Goal: Information Seeking & Learning: Learn about a topic

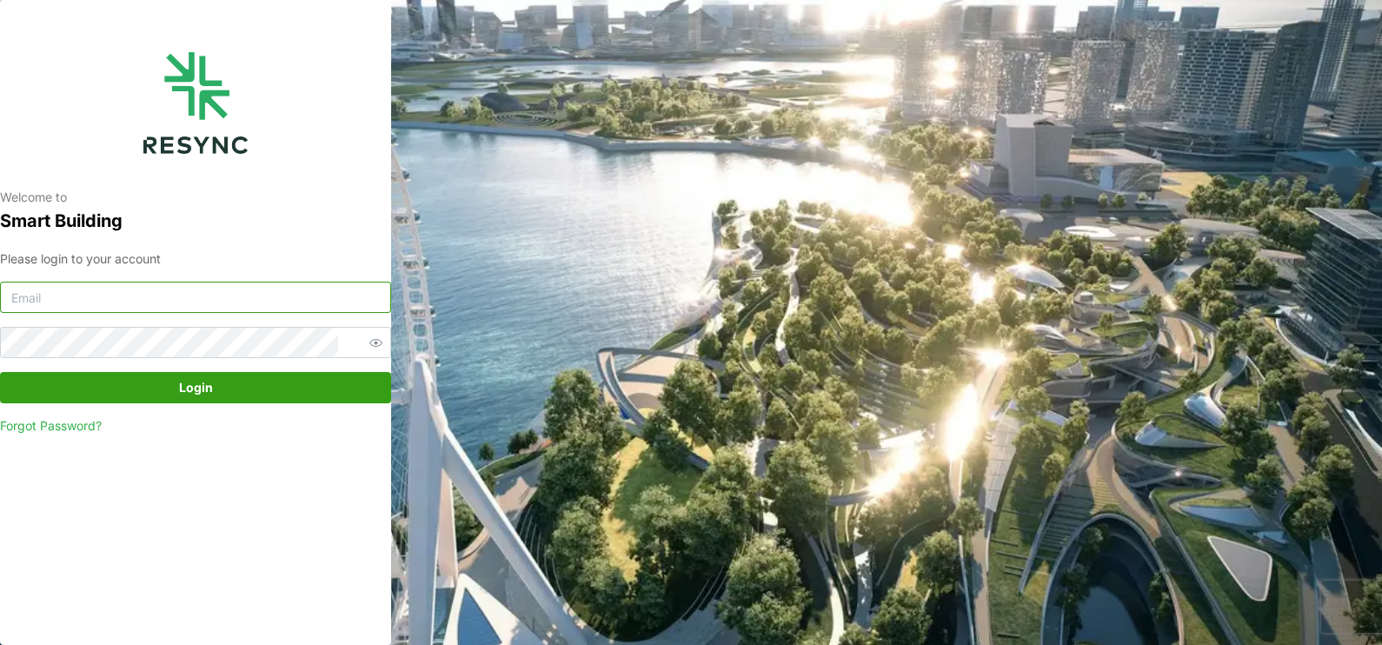
type input "23026073@myrp.edu.sg"
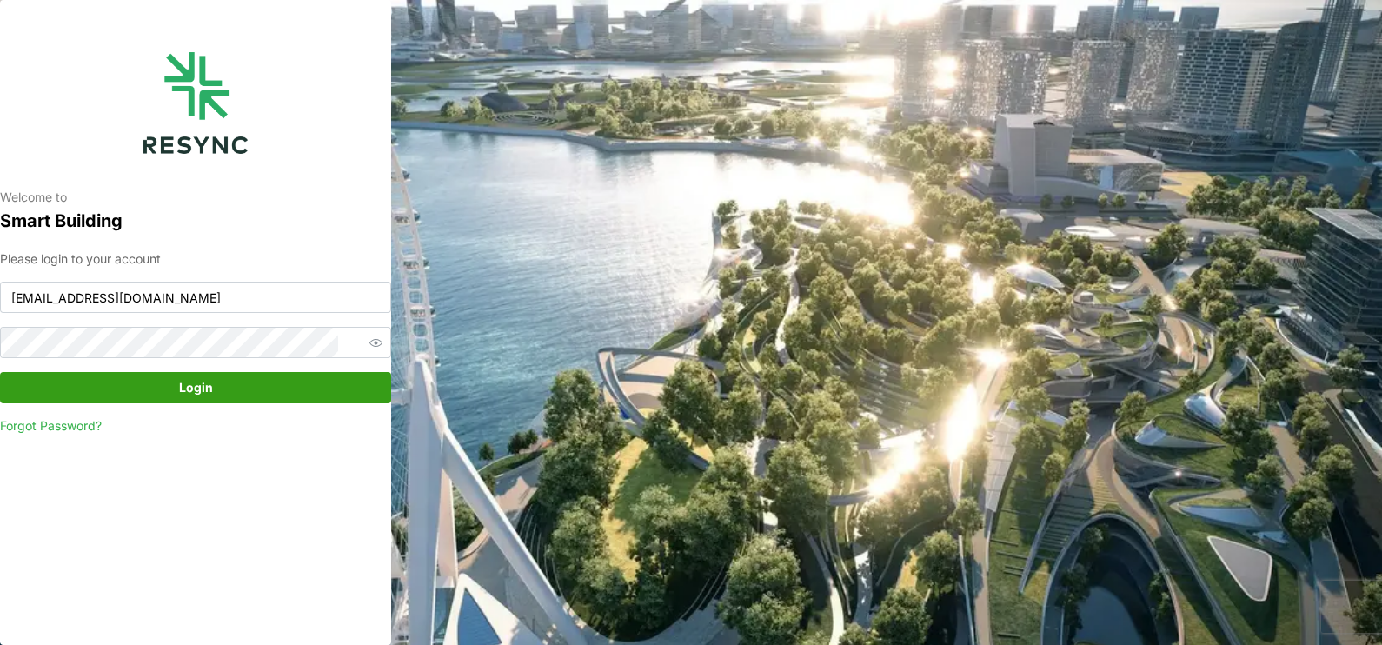
click at [142, 384] on span "Login" at bounding box center [196, 388] width 358 height 30
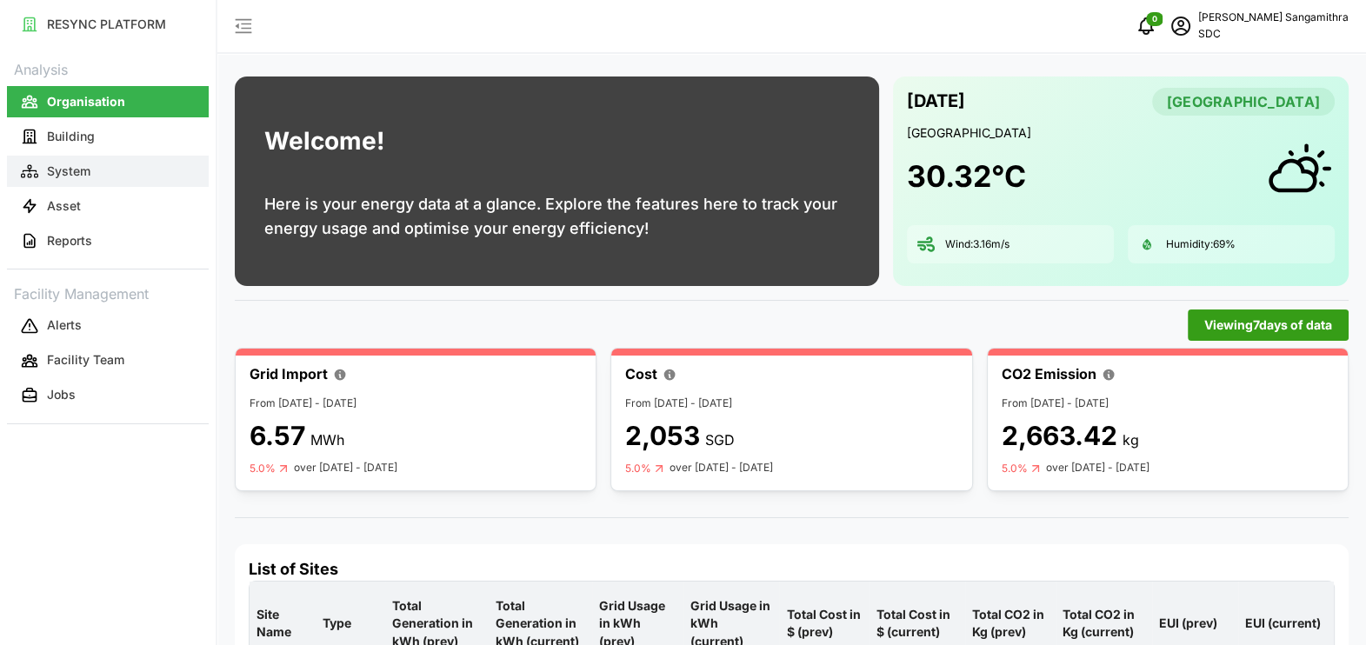
click at [89, 154] on link "System" at bounding box center [108, 171] width 202 height 35
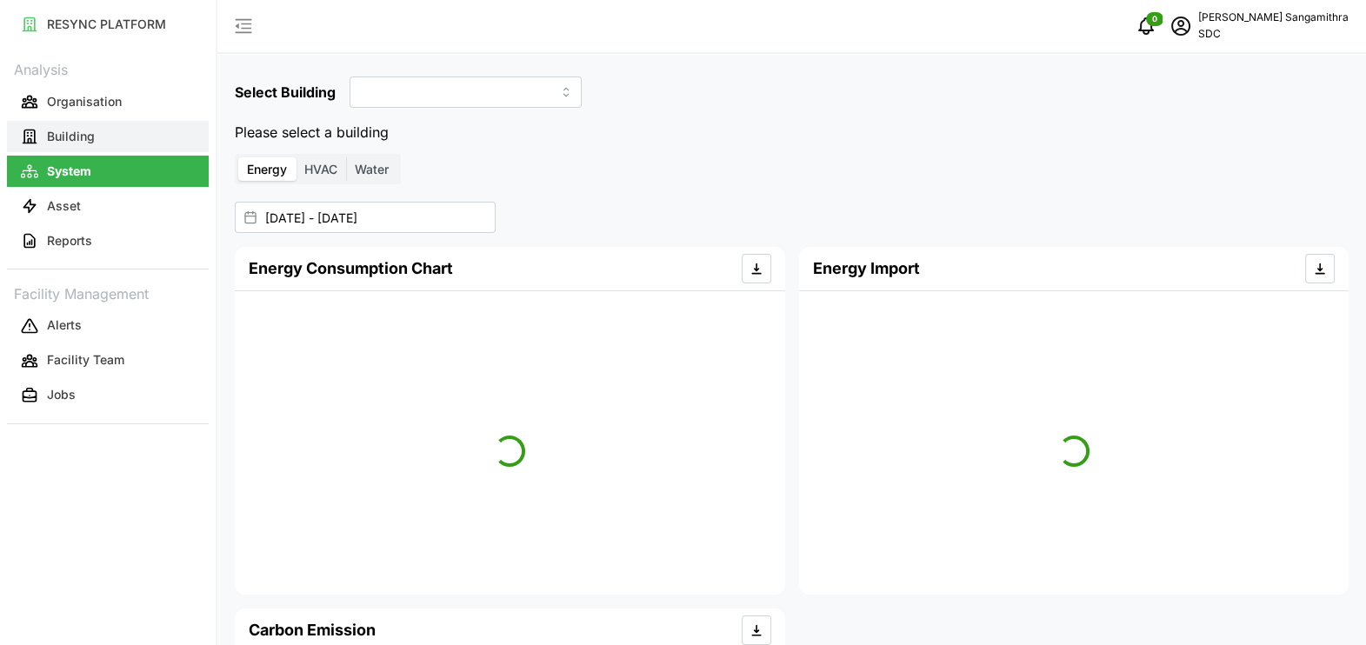
type input "SDC-1"
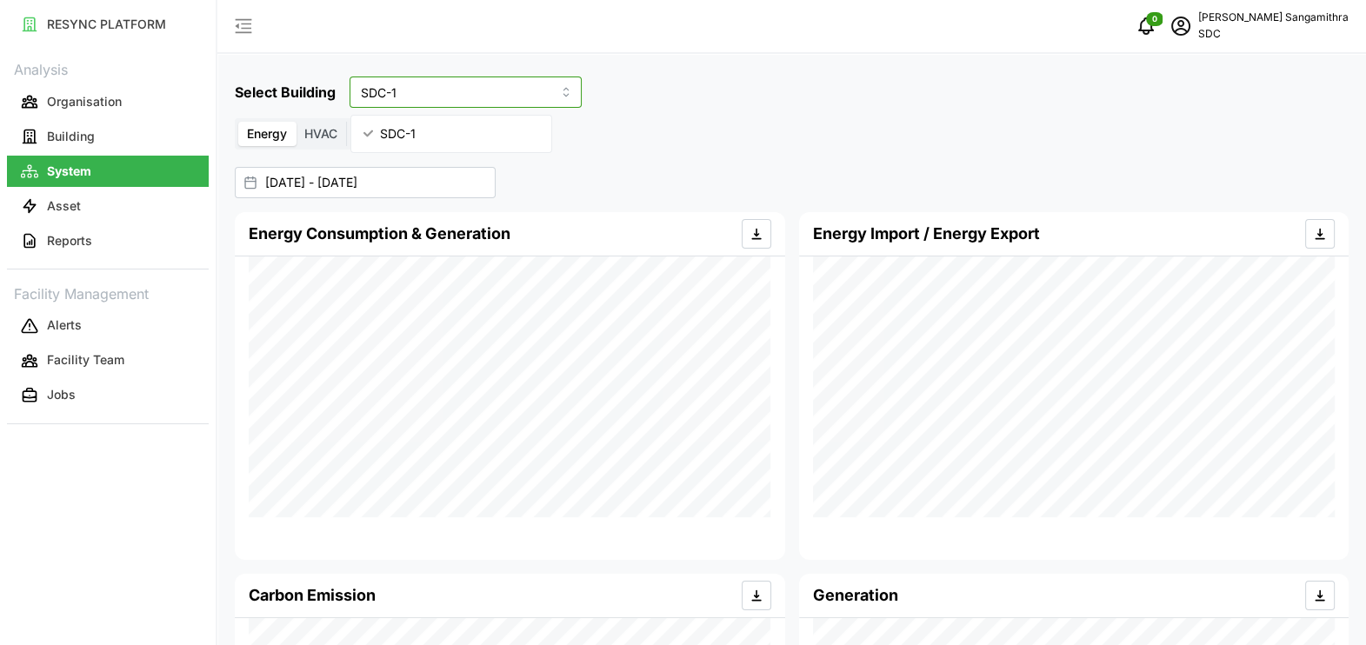
click at [542, 96] on input "SDC-1" at bounding box center [465, 92] width 232 height 31
click at [539, 93] on input "SDC-1" at bounding box center [465, 92] width 232 height 31
click at [529, 66] on div "Select Building SDC-1 Energy HVAC Water [DATE] - [DATE] Energy Consumption & Ge…" at bounding box center [791, 469] width 1148 height 939
click at [136, 147] on button "Building" at bounding box center [108, 136] width 202 height 31
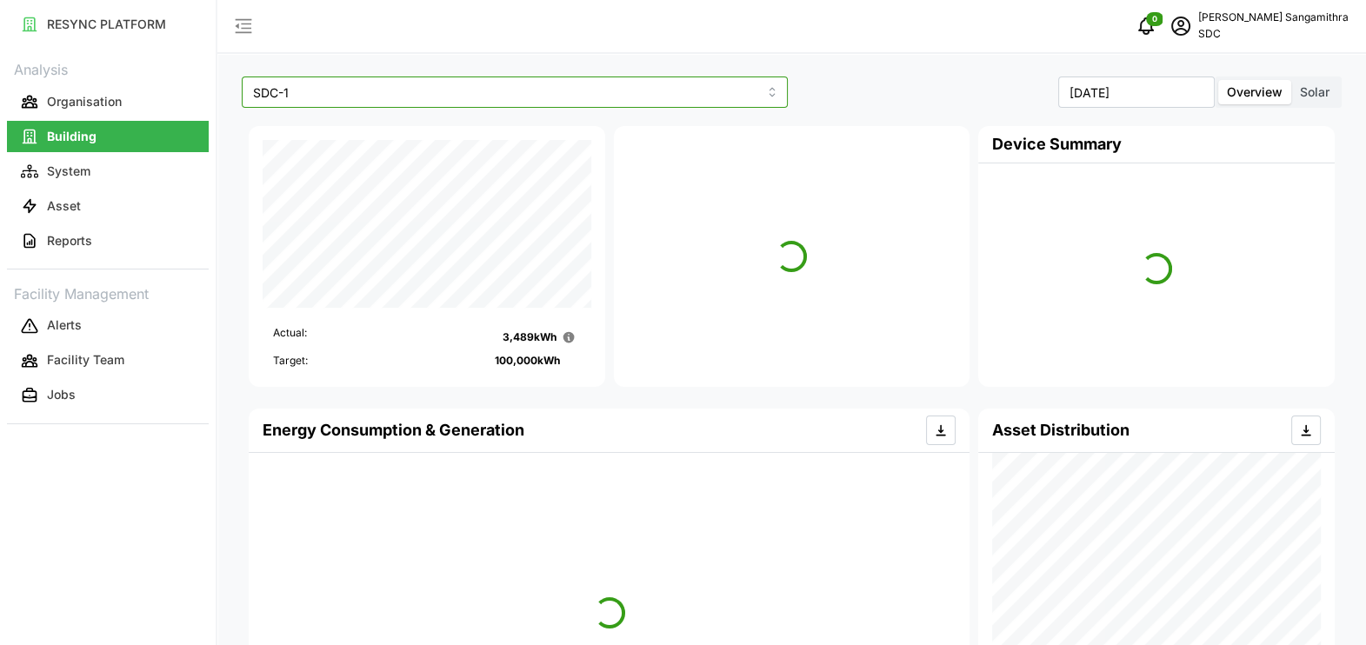
click at [592, 91] on input "SDC-1" at bounding box center [515, 92] width 546 height 31
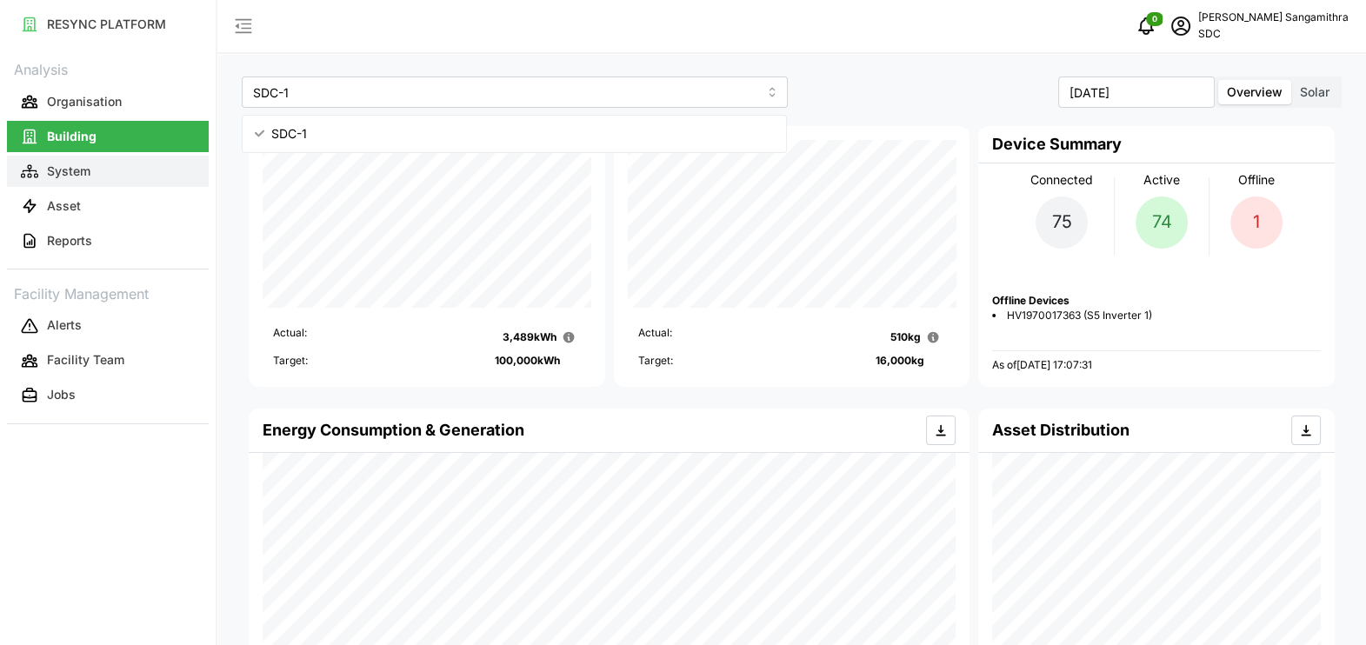
click at [100, 170] on button "System" at bounding box center [108, 171] width 202 height 31
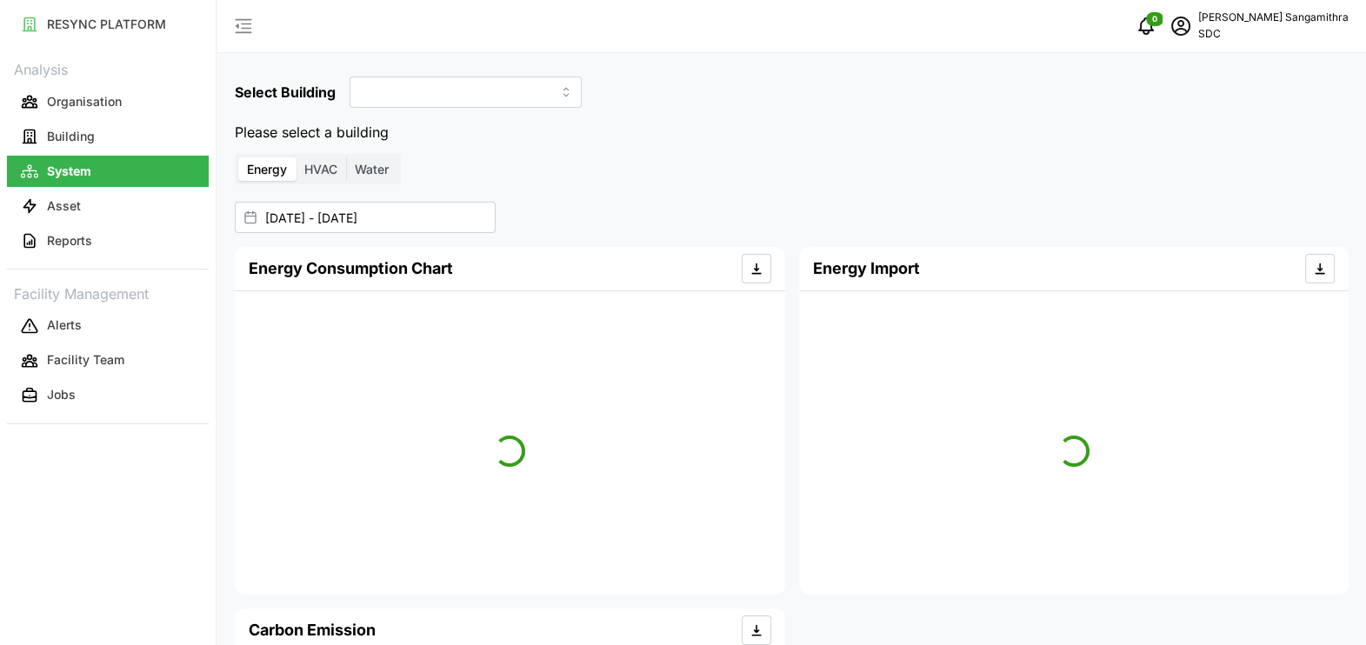
type input "SDC-1"
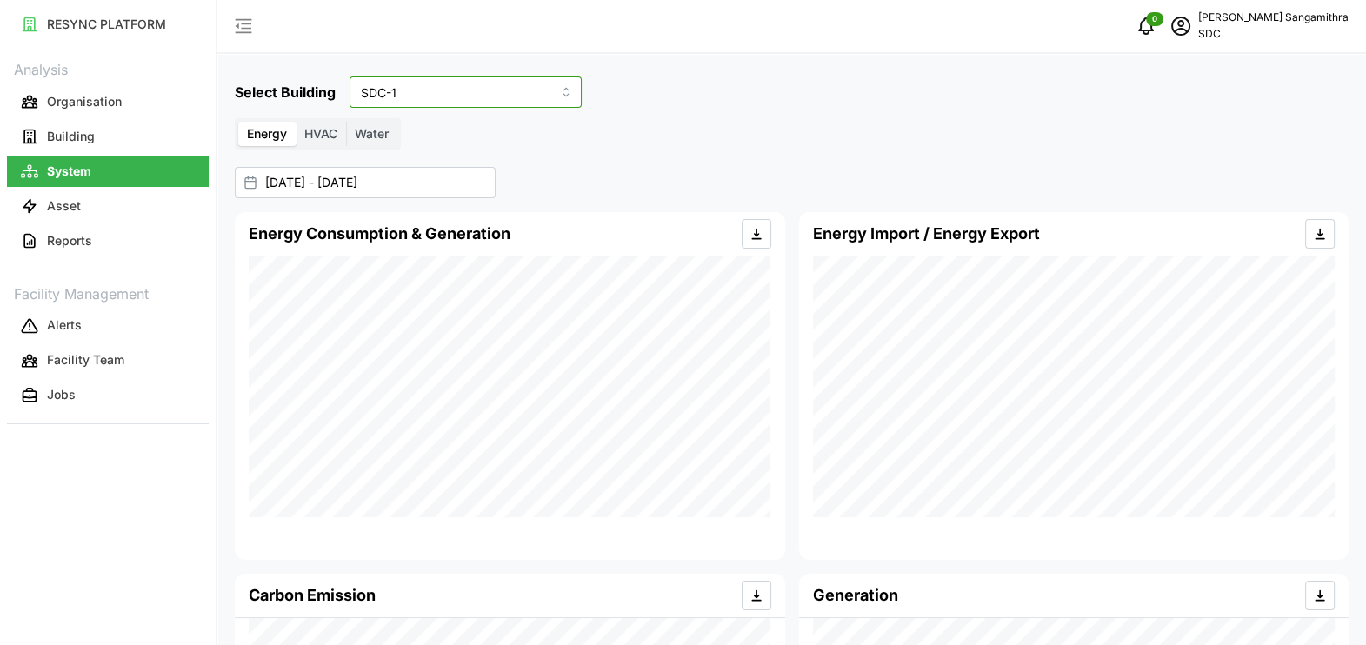
click at [417, 101] on input "SDC-1" at bounding box center [465, 92] width 232 height 31
click at [501, 126] on div "SDC-1" at bounding box center [452, 134] width 194 height 30
type input "SDC-1"
click at [52, 209] on p "Asset" at bounding box center [64, 205] width 34 height 17
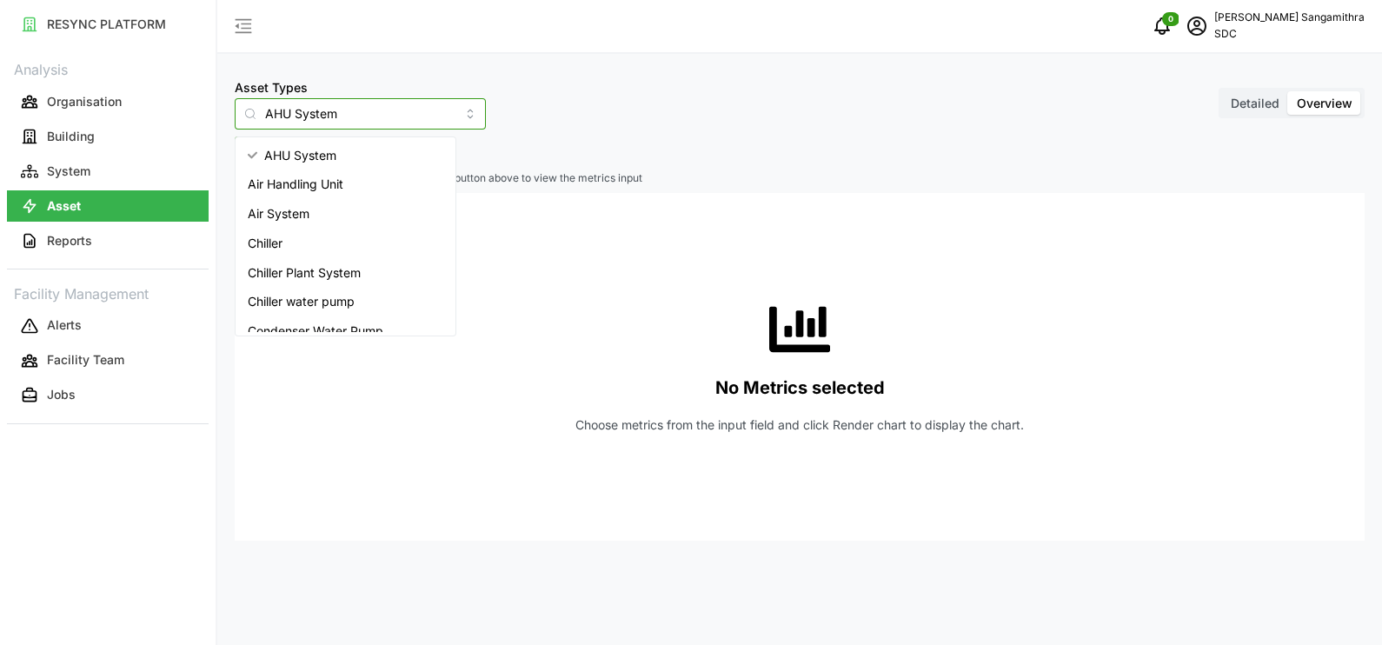
click at [390, 112] on input "AHU System" at bounding box center [360, 113] width 251 height 31
click at [305, 279] on span "Revenue meter" at bounding box center [291, 288] width 86 height 19
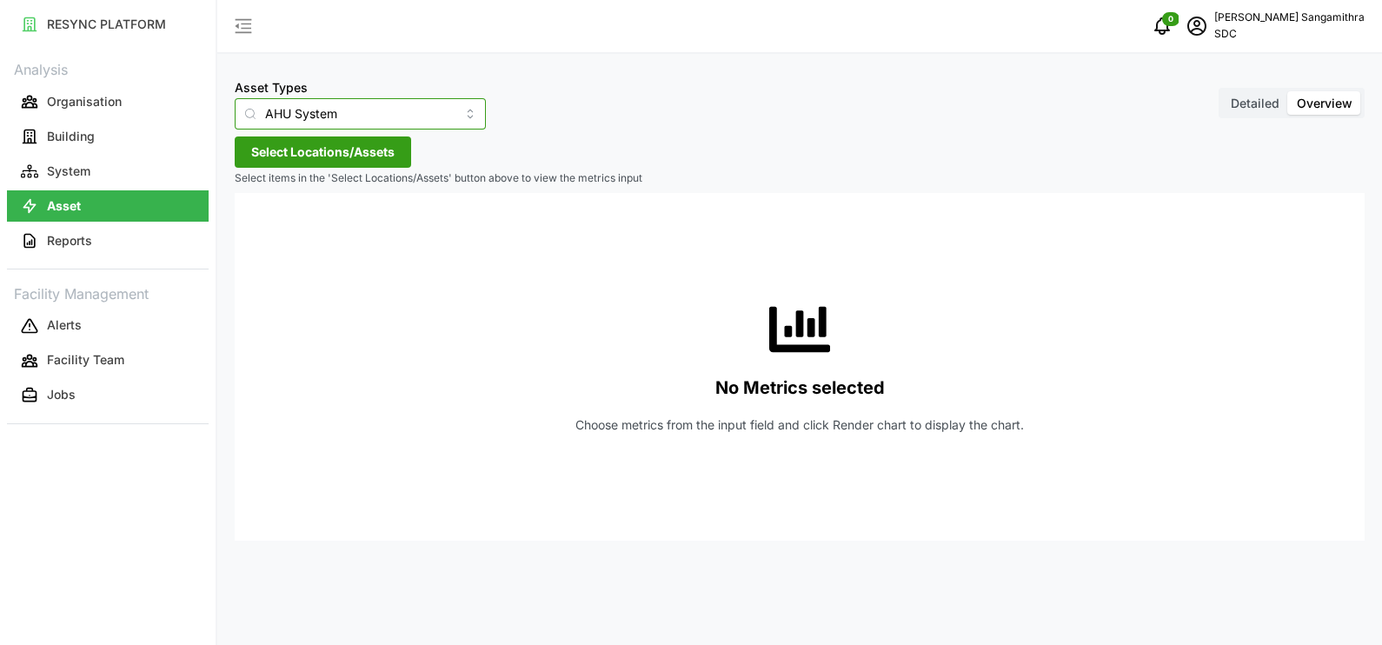
type input "Revenue meter"
click at [358, 157] on button "Select Locations/Assets" at bounding box center [323, 151] width 176 height 31
click at [276, 230] on span "Select SDC-1" at bounding box center [278, 231] width 11 height 11
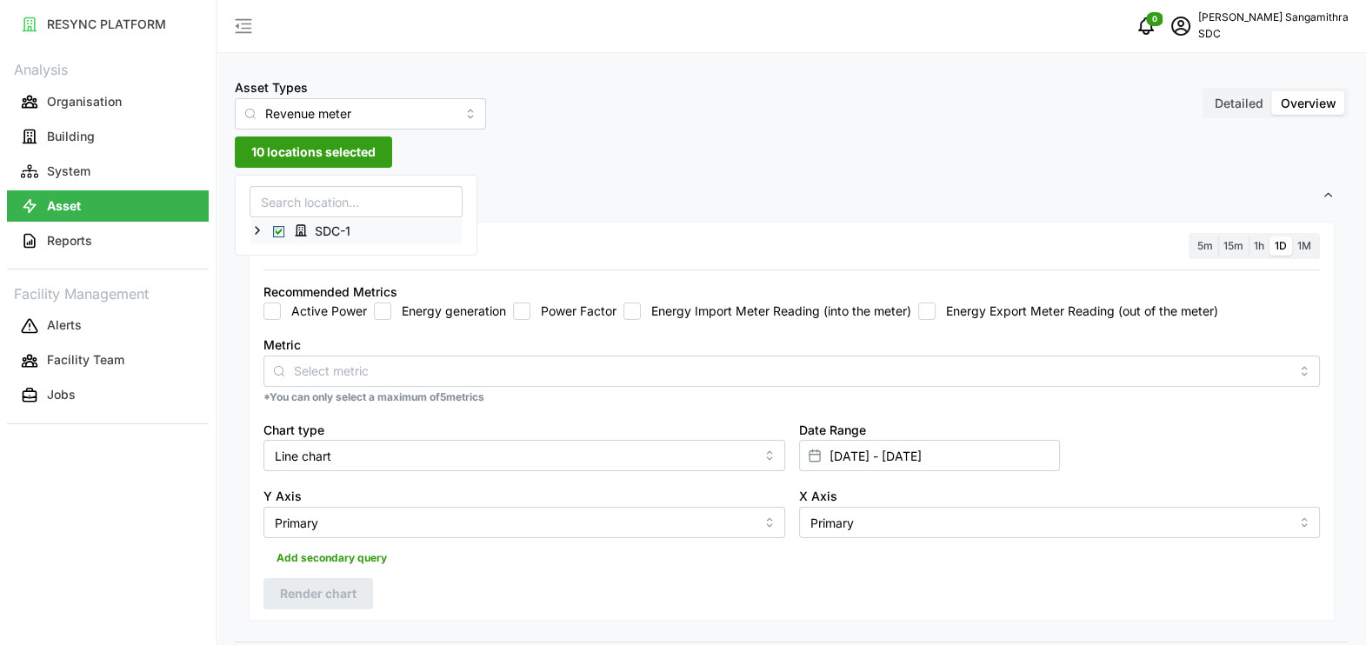
click at [277, 230] on span "Select SDC-1" at bounding box center [278, 231] width 11 height 11
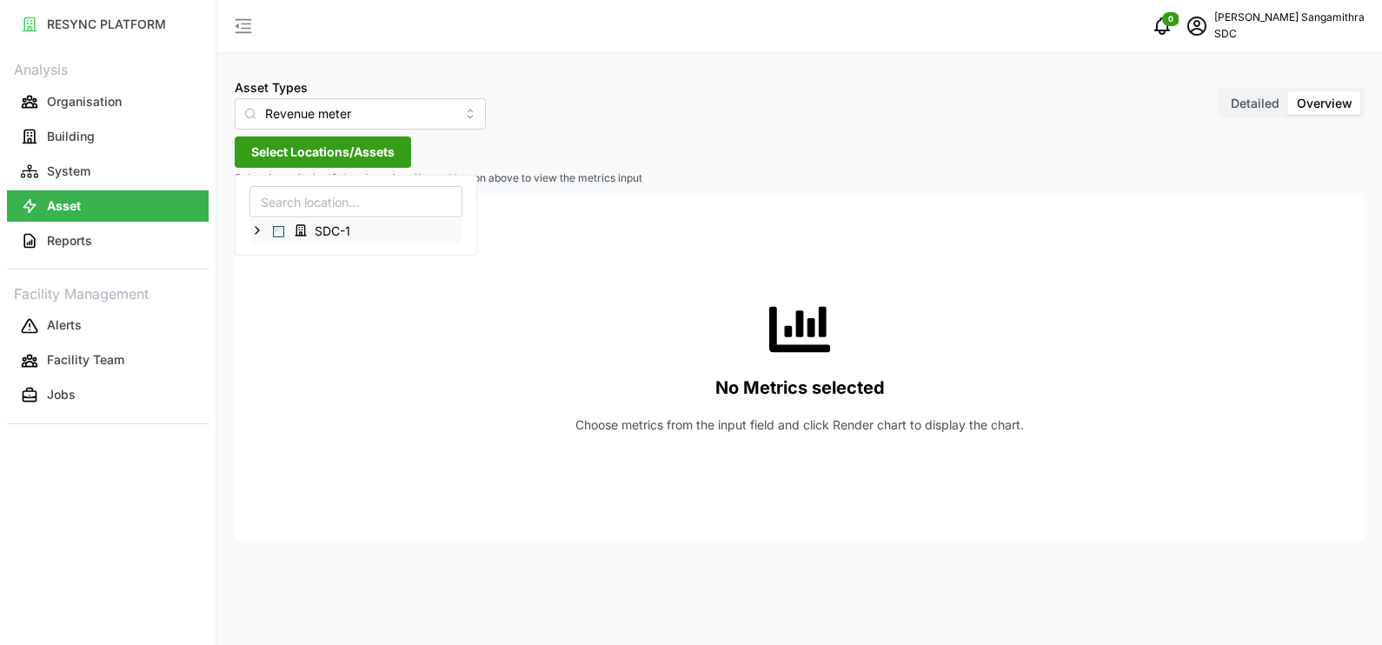
click at [259, 233] on icon at bounding box center [257, 230] width 14 height 14
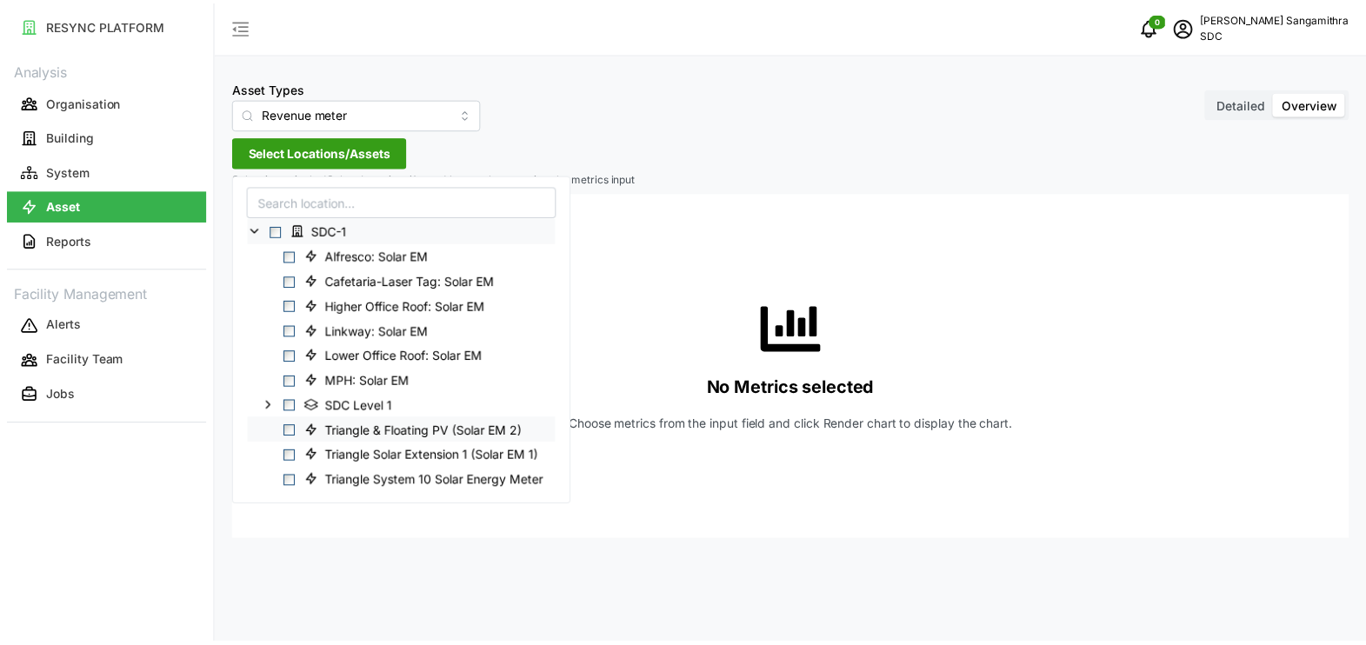
scroll to position [18, 0]
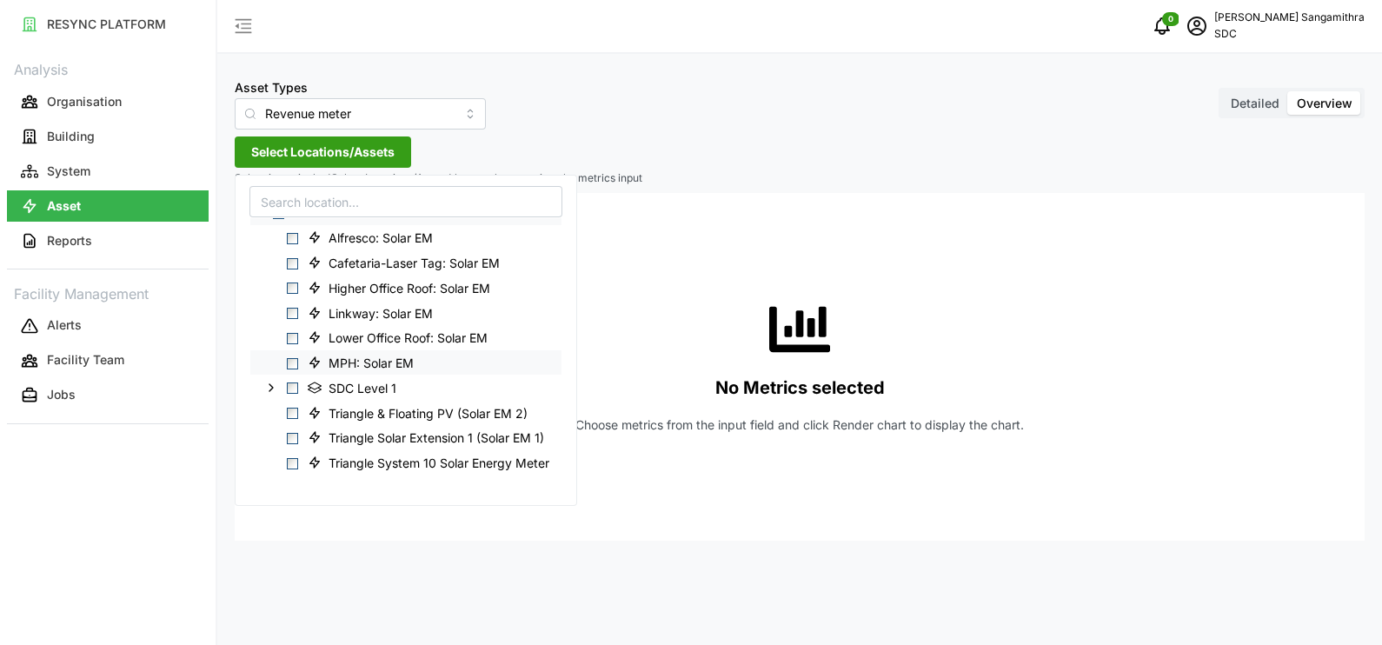
click at [380, 362] on span "MPH: Solar EM" at bounding box center [371, 363] width 85 height 17
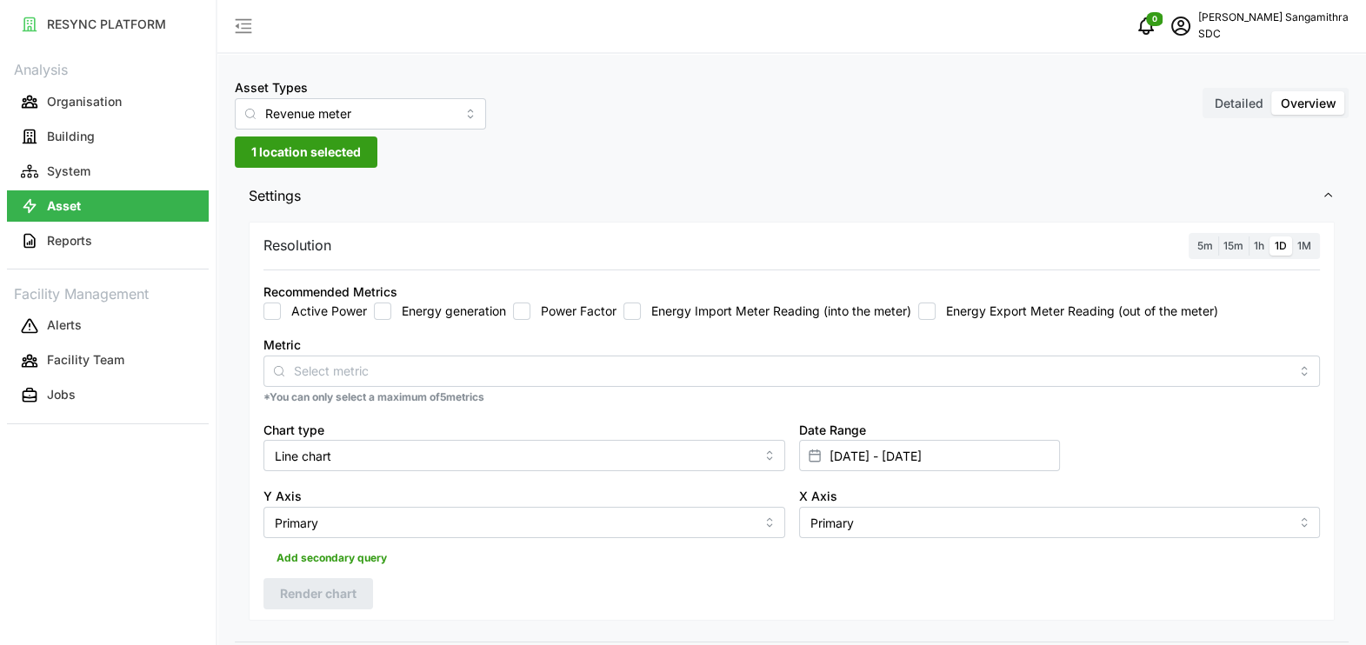
click at [378, 314] on input "Energy generation" at bounding box center [382, 311] width 17 height 17
checkbox input "true"
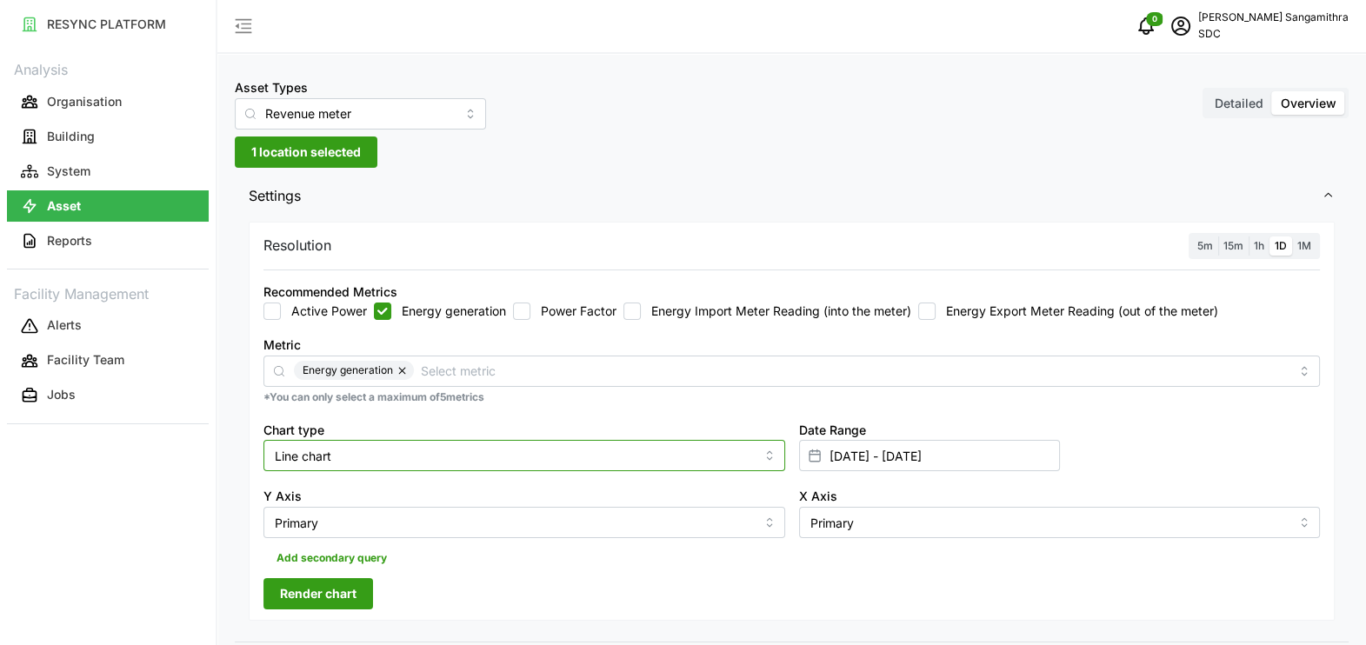
click at [730, 454] on input "Line chart" at bounding box center [524, 455] width 522 height 31
click at [403, 523] on div "Bar chart" at bounding box center [524, 527] width 513 height 30
type input "Bar chart"
click at [330, 577] on div "Resolution 5m 15m 1h 1D 1M Recommended Metrics Active Power Energy generation P…" at bounding box center [792, 422] width 1086 height 400
click at [335, 598] on span "Render chart" at bounding box center [318, 594] width 77 height 30
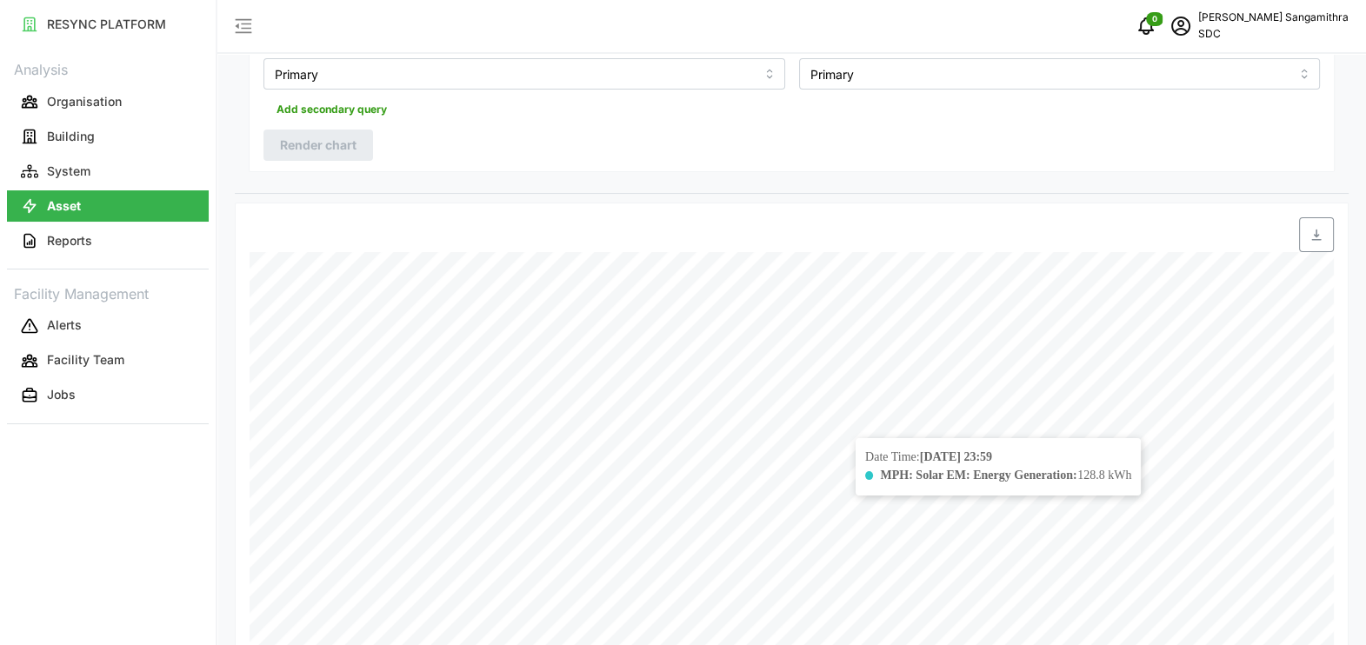
scroll to position [123, 0]
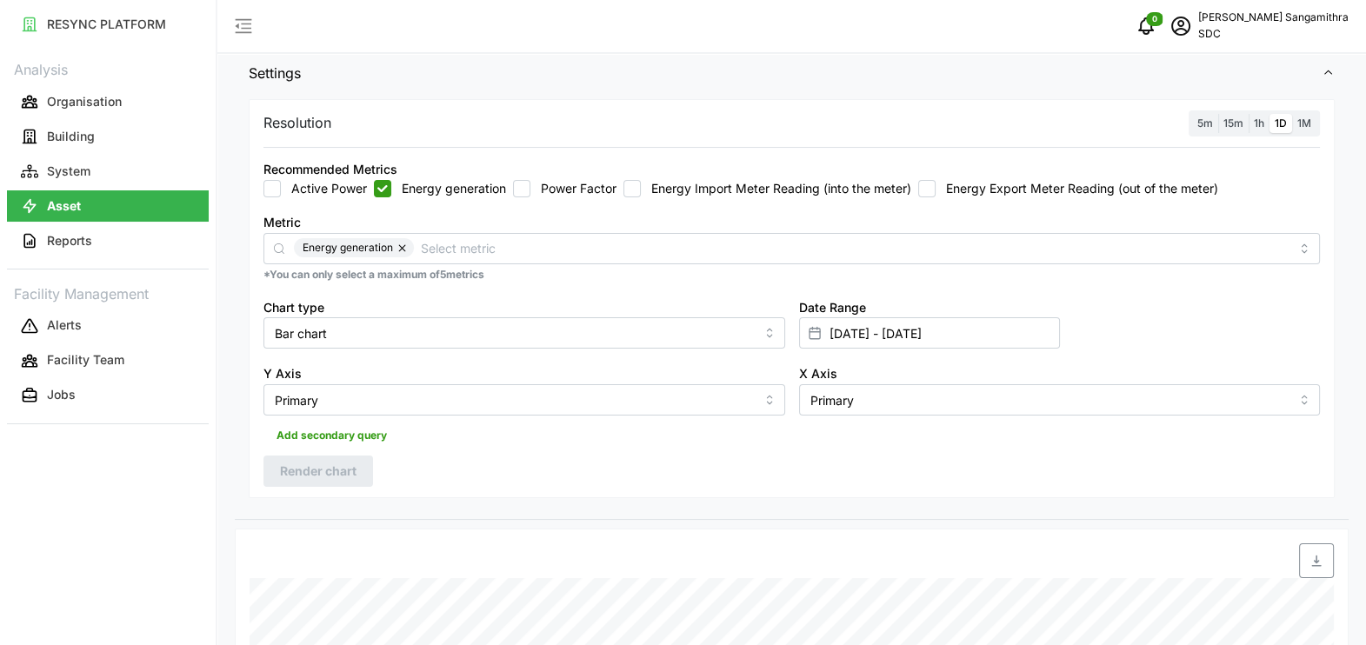
click at [1298, 123] on span "1M" at bounding box center [1304, 122] width 14 height 13
click at [1292, 114] on input "1M" at bounding box center [1292, 114] width 0 height 0
drag, startPoint x: 293, startPoint y: 469, endPoint x: 304, endPoint y: 469, distance: 11.3
click at [295, 469] on span "Render chart" at bounding box center [318, 471] width 77 height 30
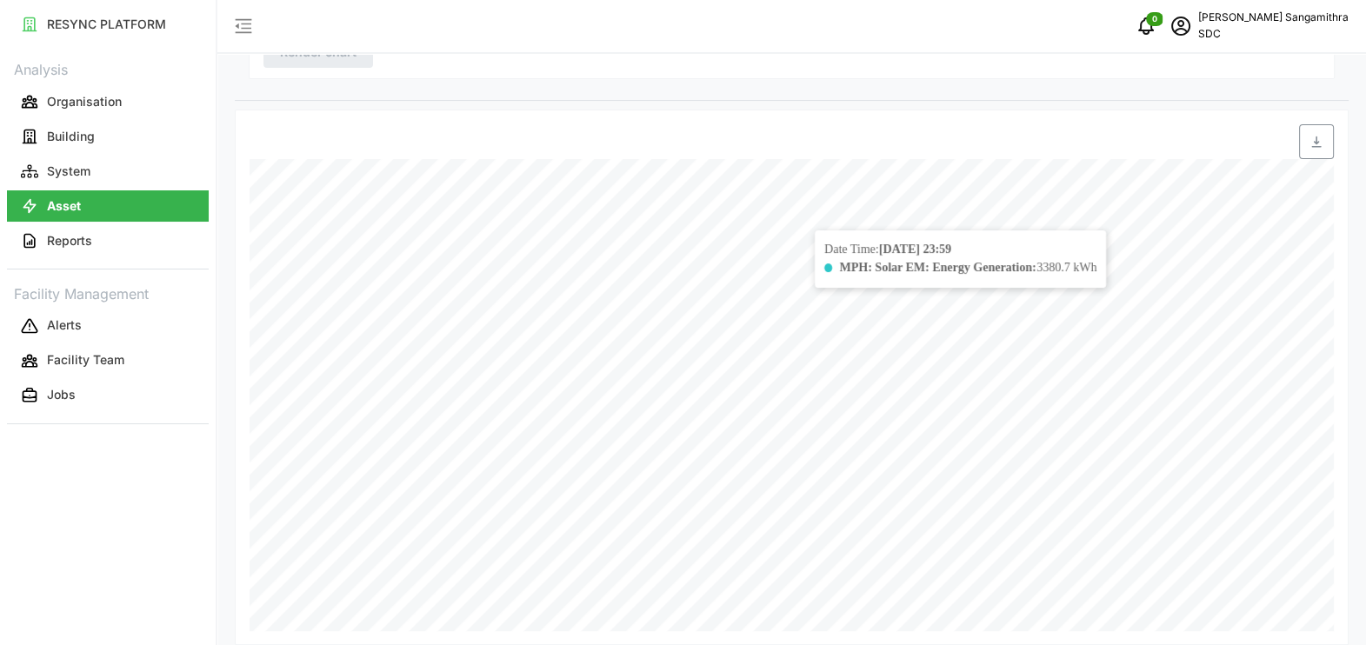
scroll to position [107, 0]
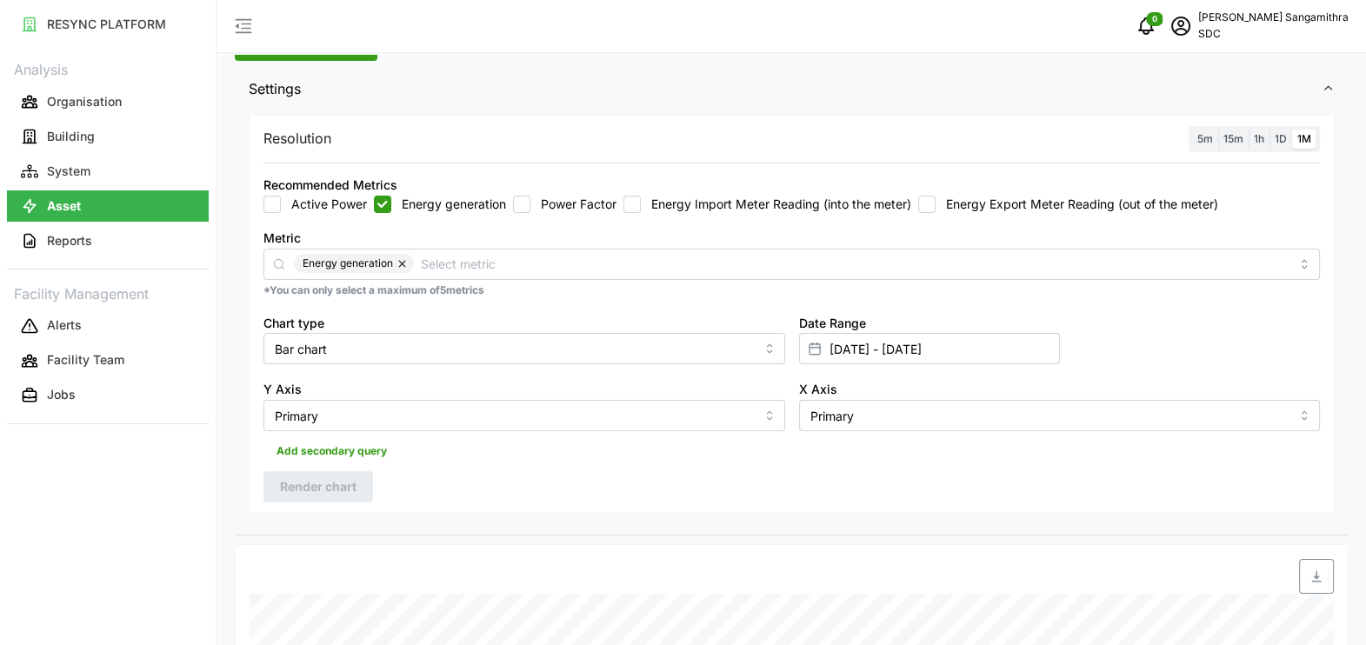
click at [1215, 141] on label "5m" at bounding box center [1205, 140] width 26 height 20
click at [1192, 130] on input "5m" at bounding box center [1192, 130] width 0 height 0
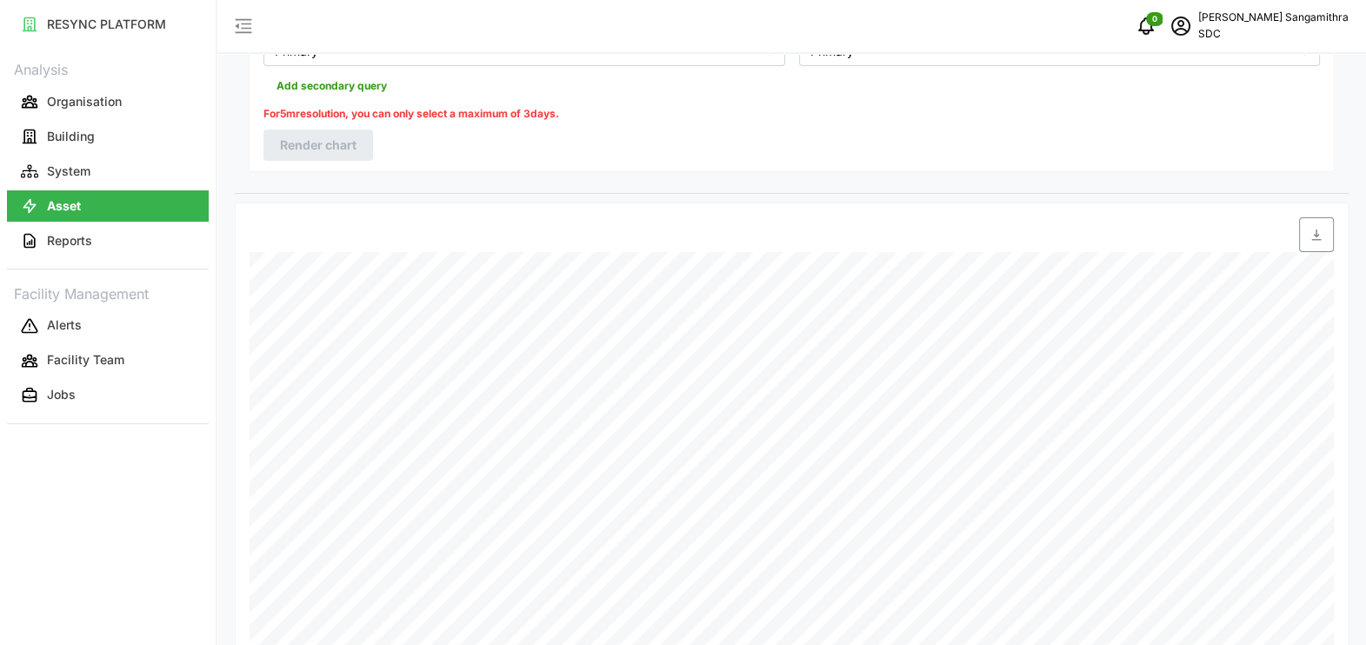
scroll to position [37, 0]
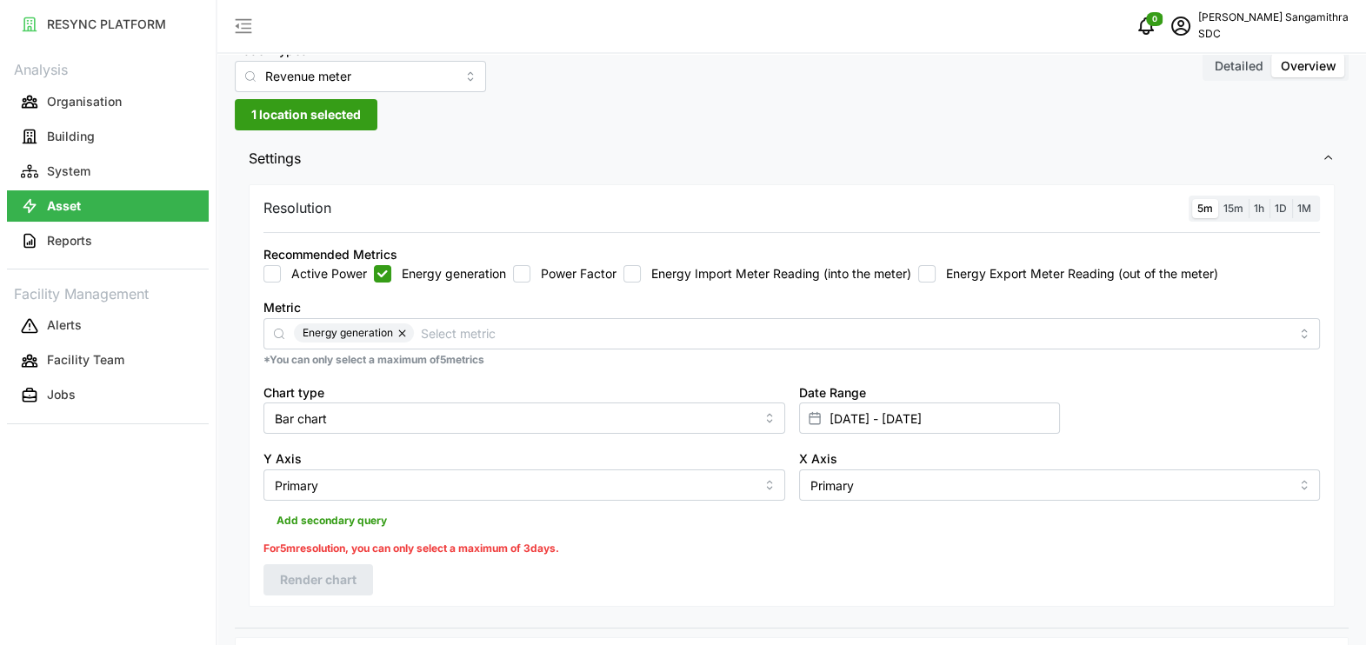
click at [1224, 215] on label "15m" at bounding box center [1233, 209] width 30 height 20
click at [1218, 199] on input "15m" at bounding box center [1218, 199] width 0 height 0
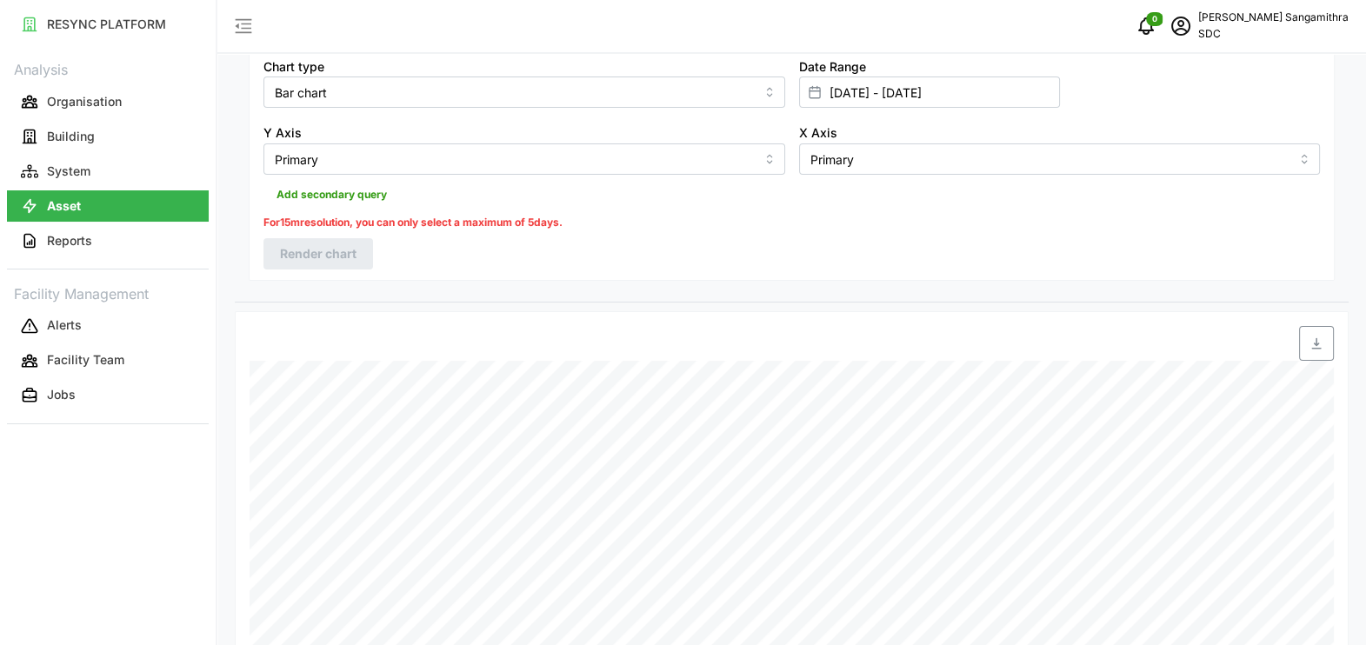
scroll to position [581, 0]
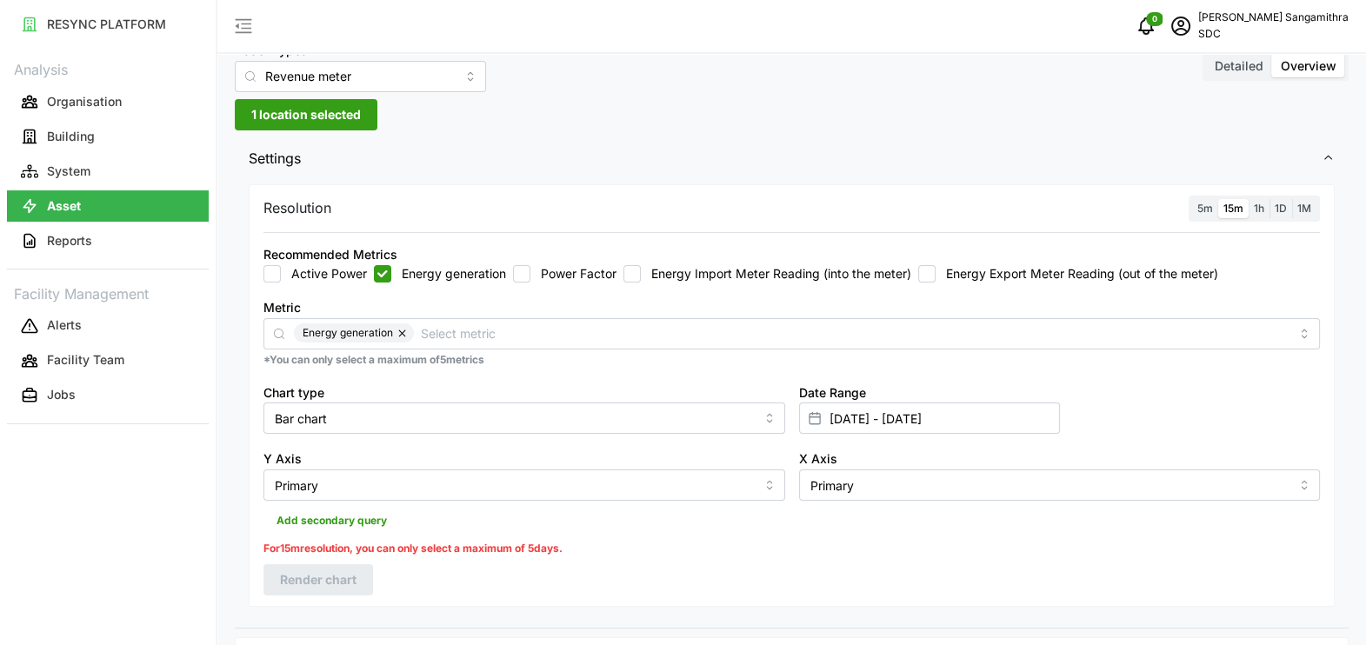
scroll to position [0, 0]
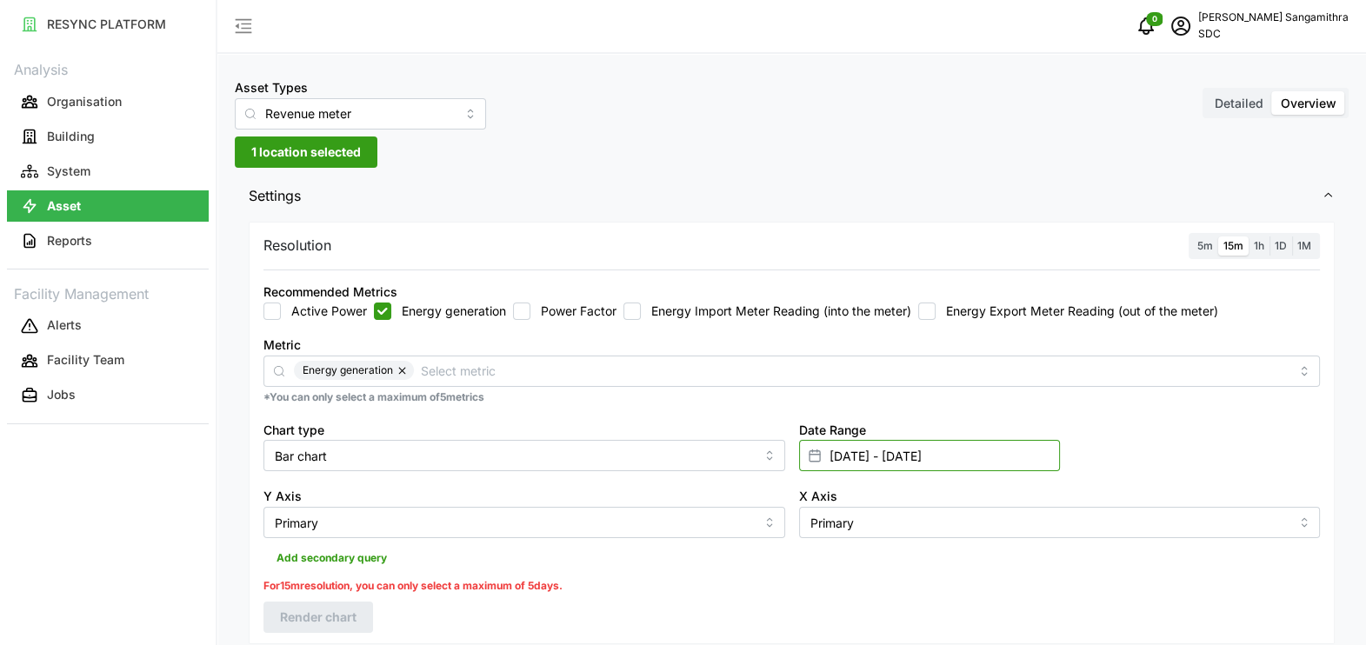
click at [914, 457] on input "[DATE] - [DATE]" at bounding box center [929, 455] width 261 height 31
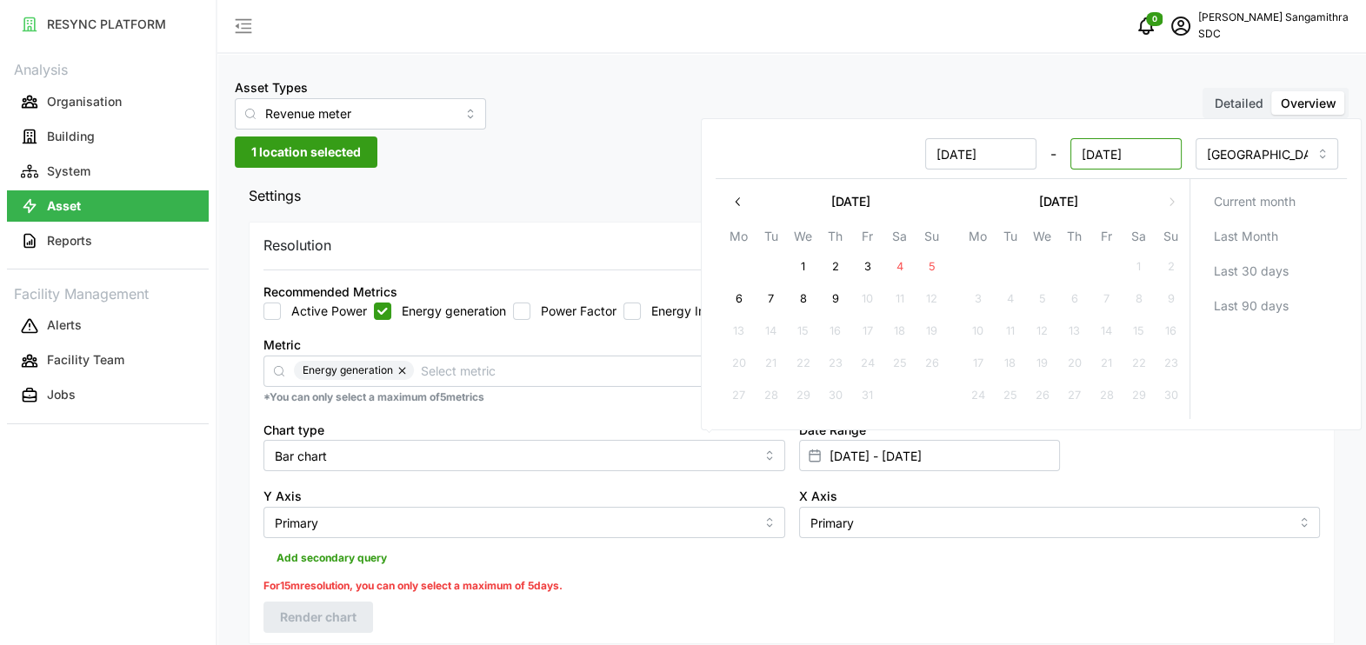
click at [1105, 156] on input "[DATE]" at bounding box center [1124, 153] width 111 height 31
click at [802, 298] on button "8" at bounding box center [802, 299] width 31 height 31
type input "[DATE] - [DATE]"
type input "[DATE]"
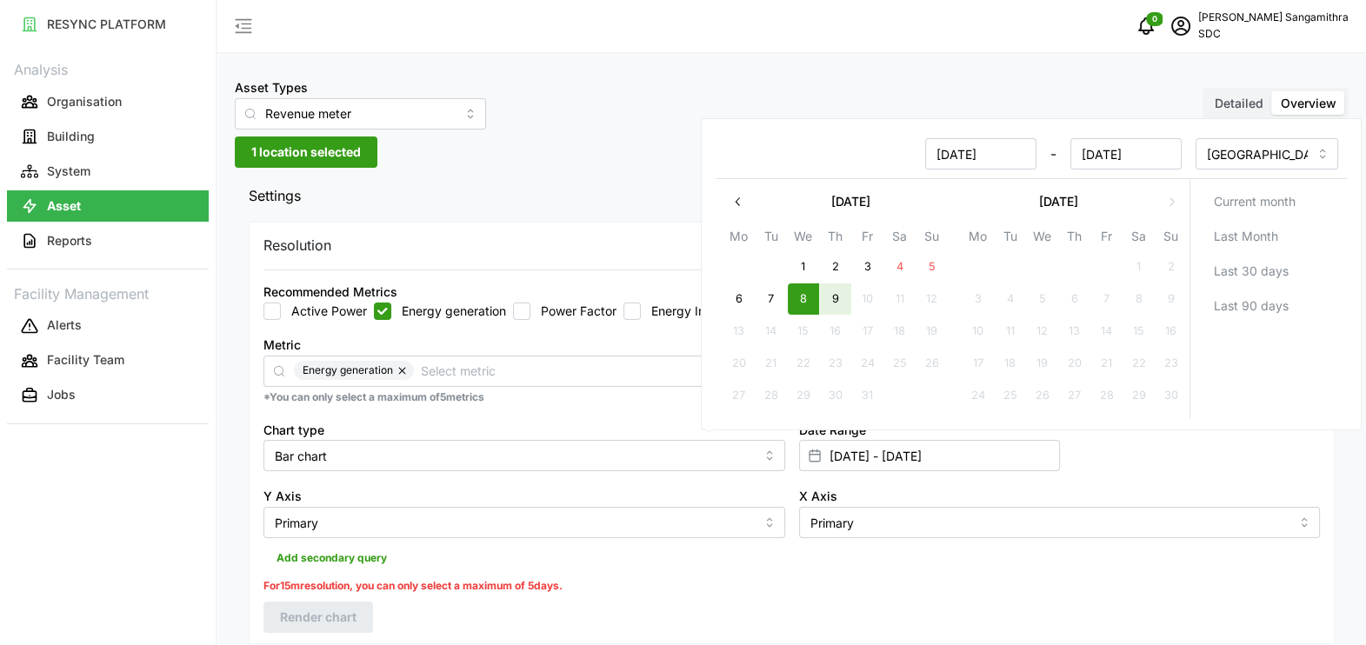
click at [839, 306] on button "9" at bounding box center [834, 299] width 31 height 31
type input "[DATE] - [DATE]"
type input "[DATE]"
click at [1206, 434] on div "Date Range [DATE] - [DATE]" at bounding box center [1060, 445] width 536 height 67
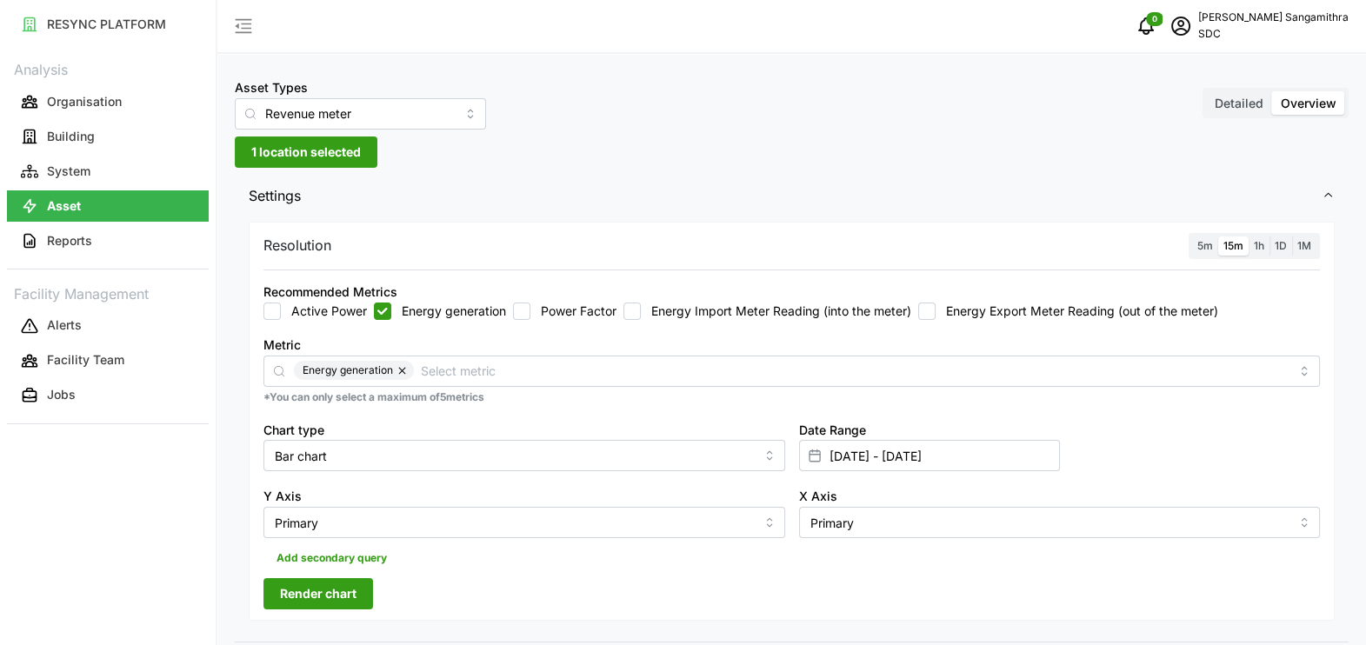
click at [286, 596] on span "Render chart" at bounding box center [318, 594] width 77 height 30
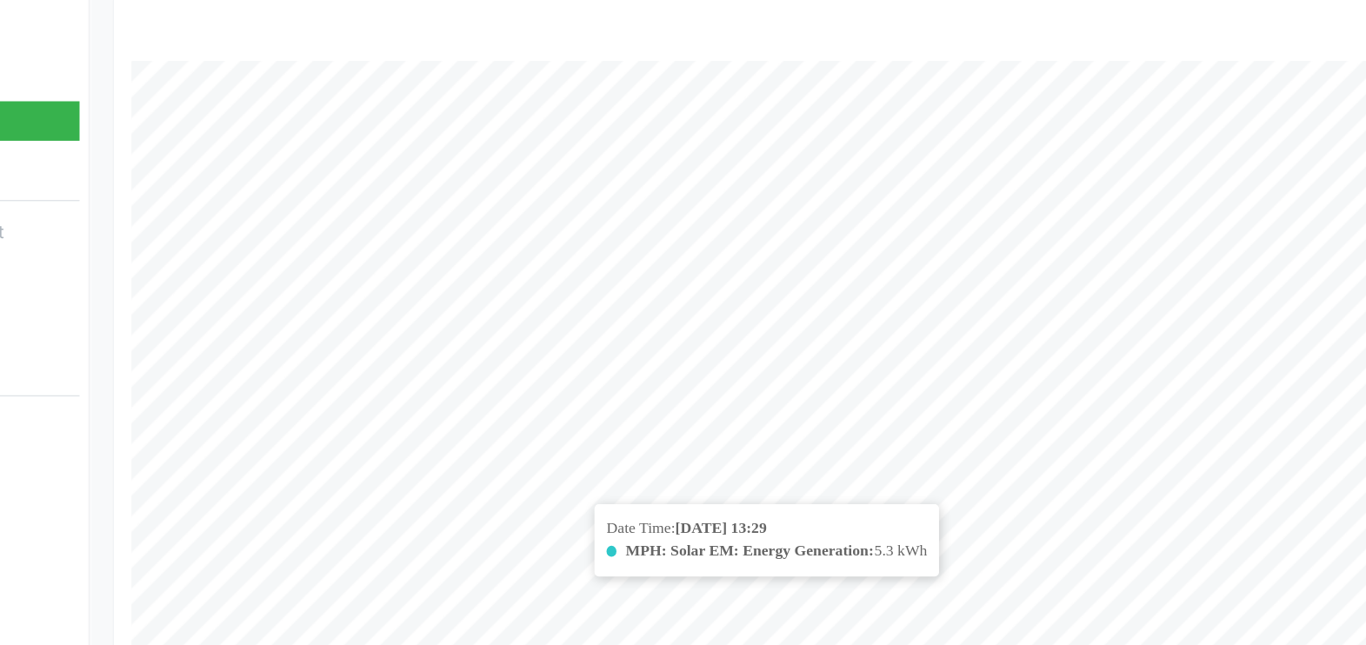
scroll to position [543, 0]
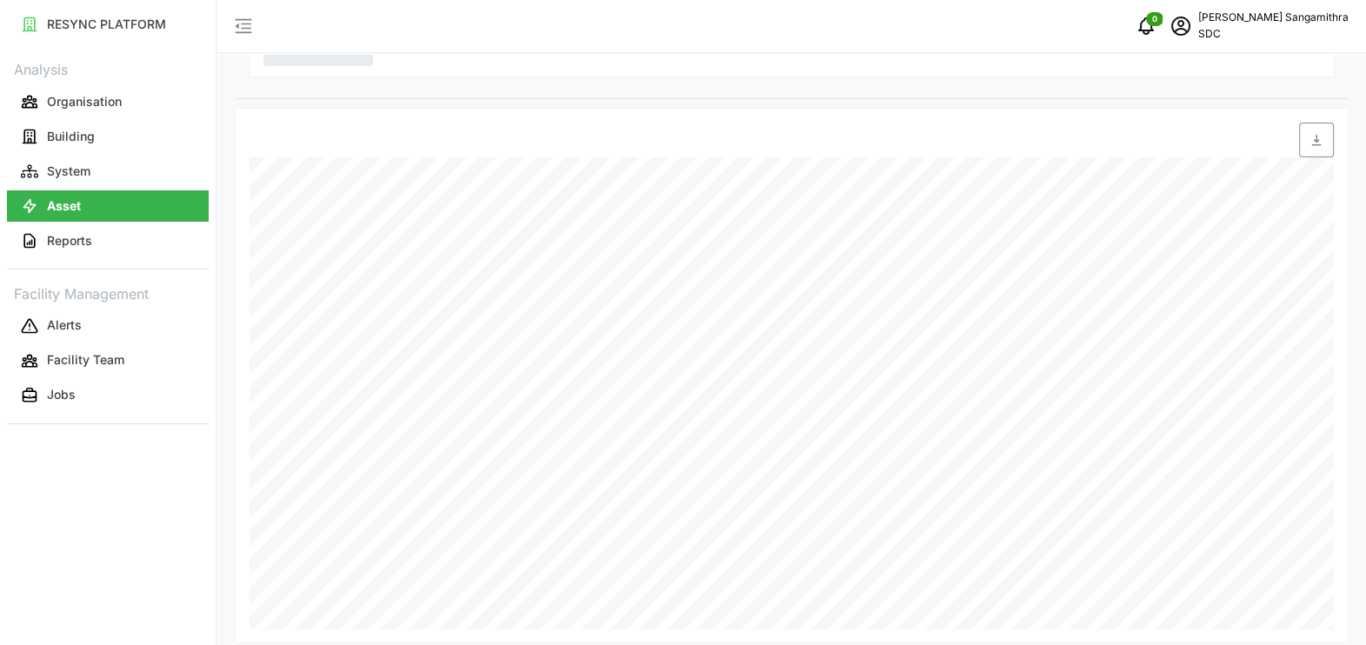
click at [1126, 639] on div "Date Time: [DATE] 13:29 MPH: Solar EM: Energy Generation: 5.3 kWh" at bounding box center [792, 376] width 1114 height 536
click at [1114, 634] on div "Date Time: [DATE] 19:59 MPH: Solar EM: Energy Generation: N/A" at bounding box center [792, 376] width 1114 height 536
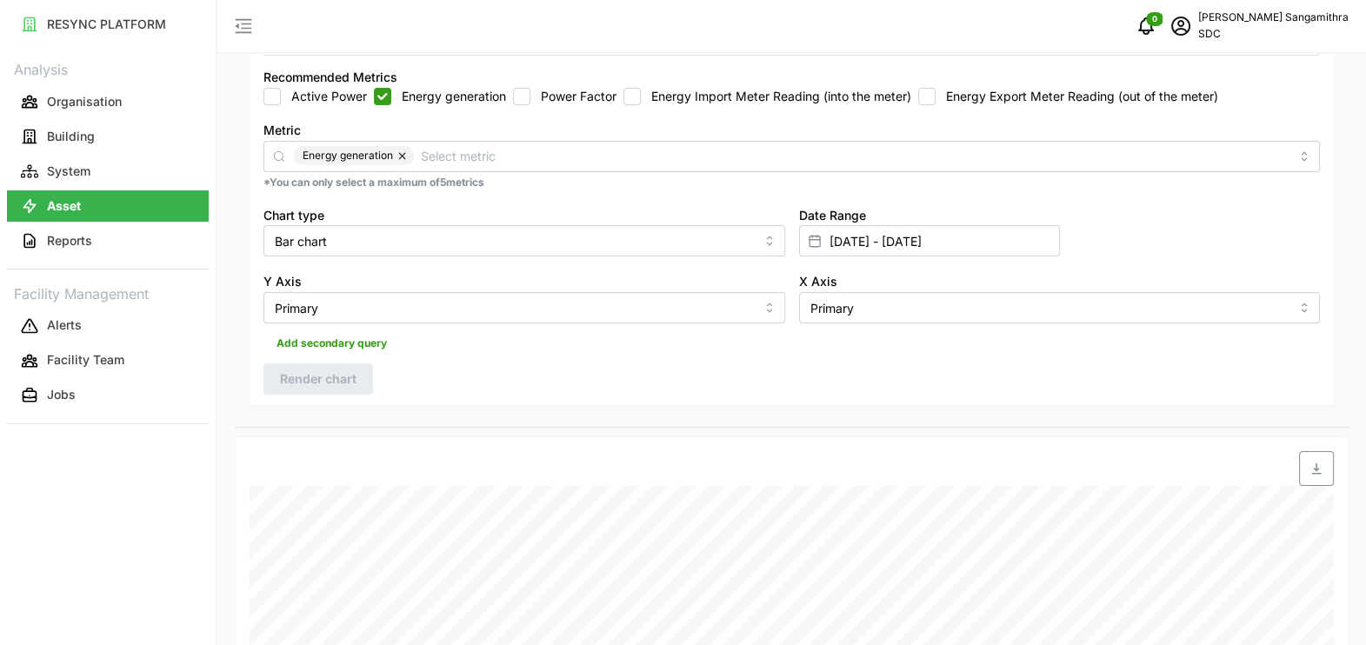
scroll to position [0, 0]
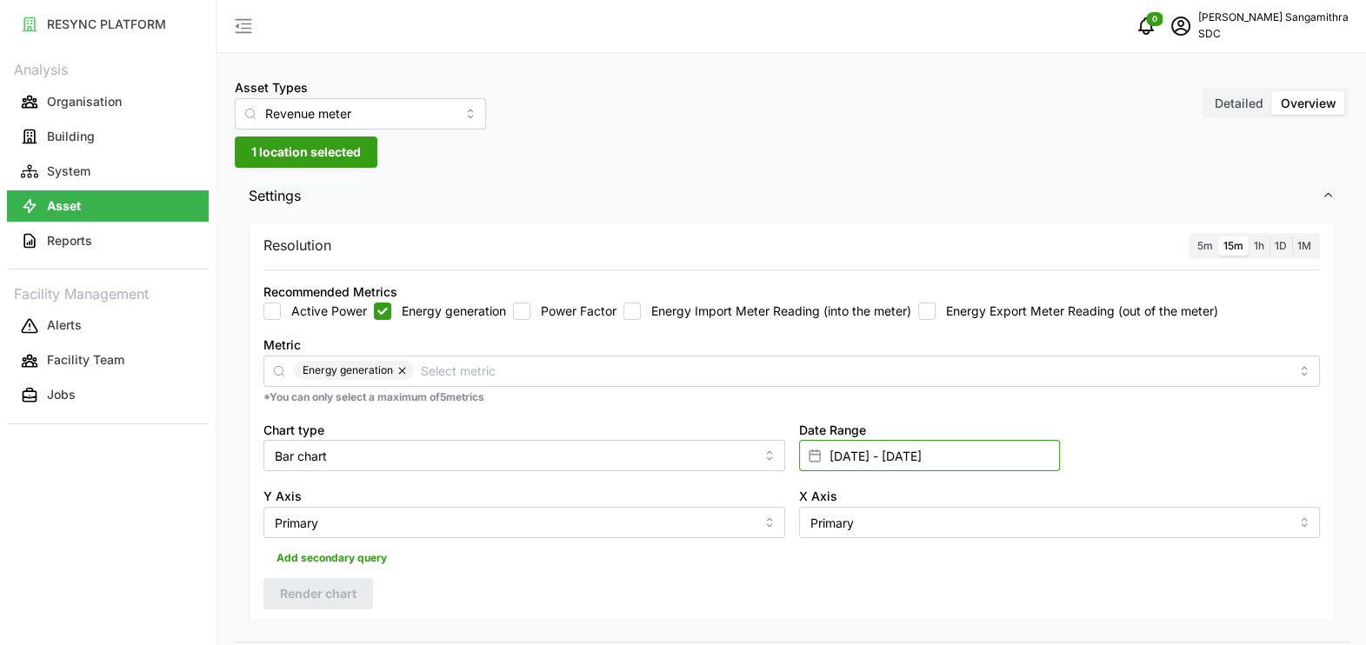
click at [903, 453] on input "[DATE] - [DATE]" at bounding box center [929, 455] width 261 height 31
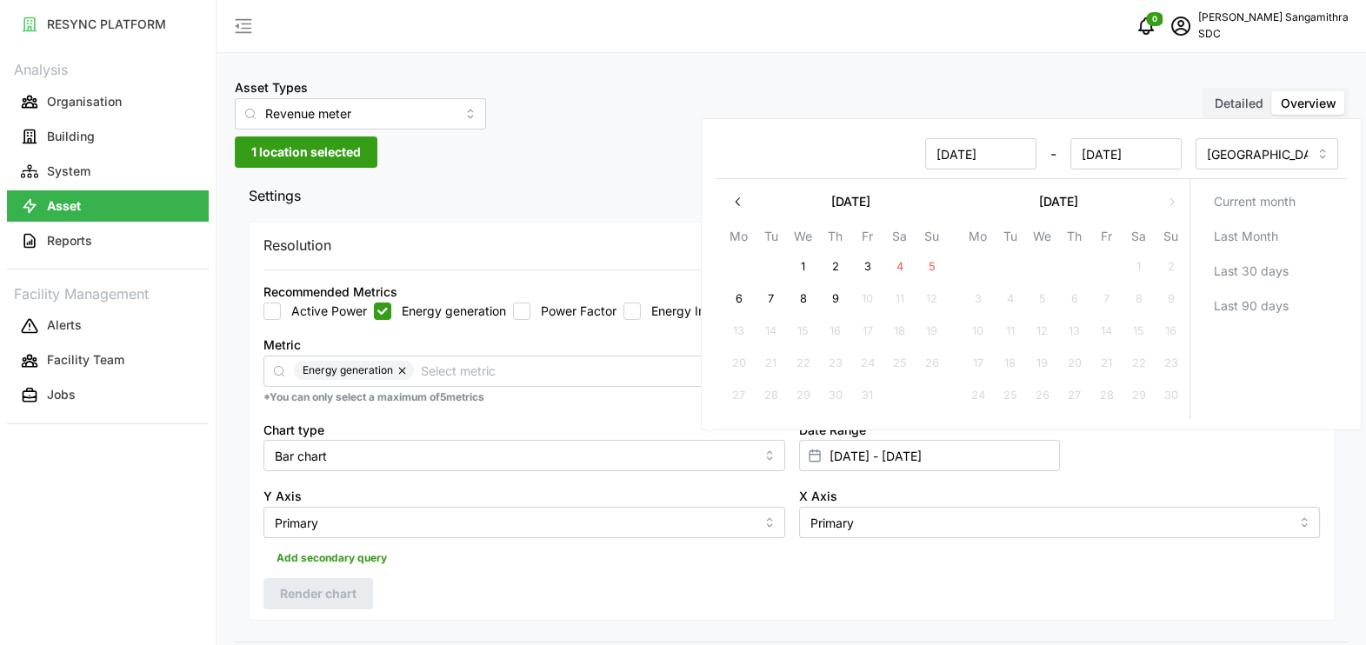
click at [946, 149] on input "[DATE]" at bounding box center [979, 153] width 111 height 31
click at [778, 301] on button "7" at bounding box center [770, 299] width 31 height 31
type input "[DATE] - [DATE]"
type input "[DATE]"
click at [835, 303] on button "9" at bounding box center [834, 299] width 31 height 31
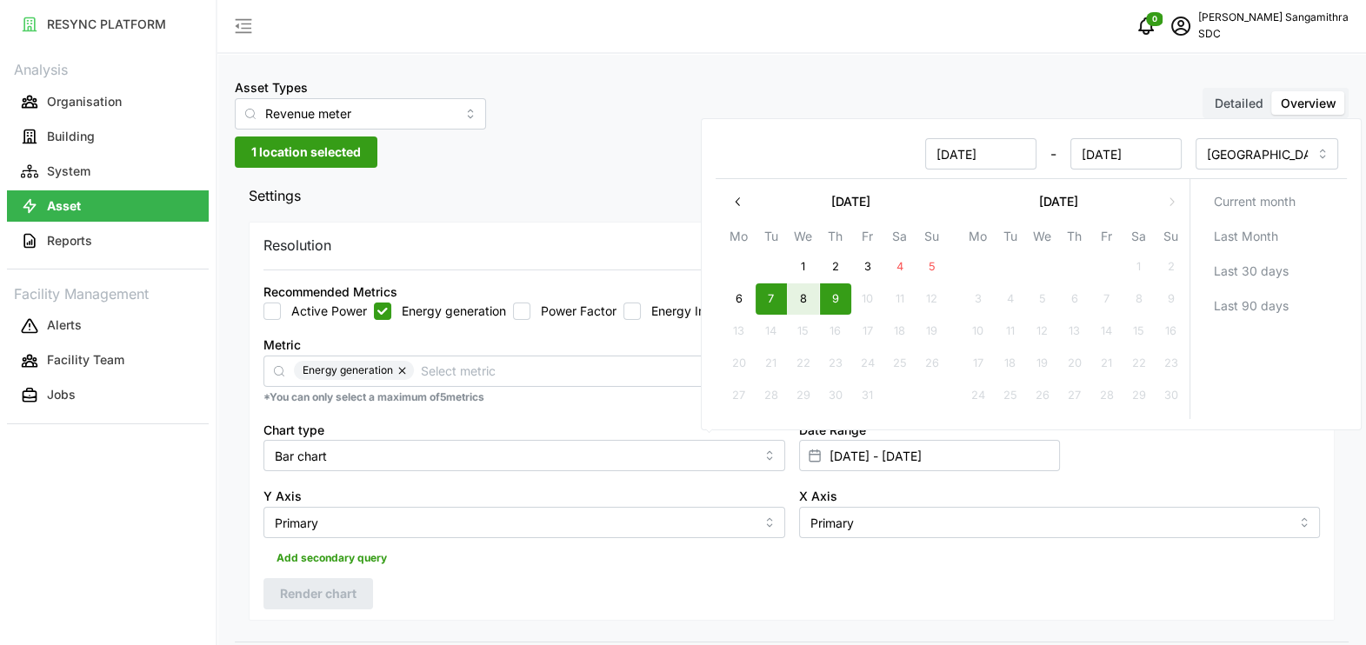
click at [1241, 452] on div "Date Range [DATE] - [DATE]" at bounding box center [1060, 445] width 536 height 67
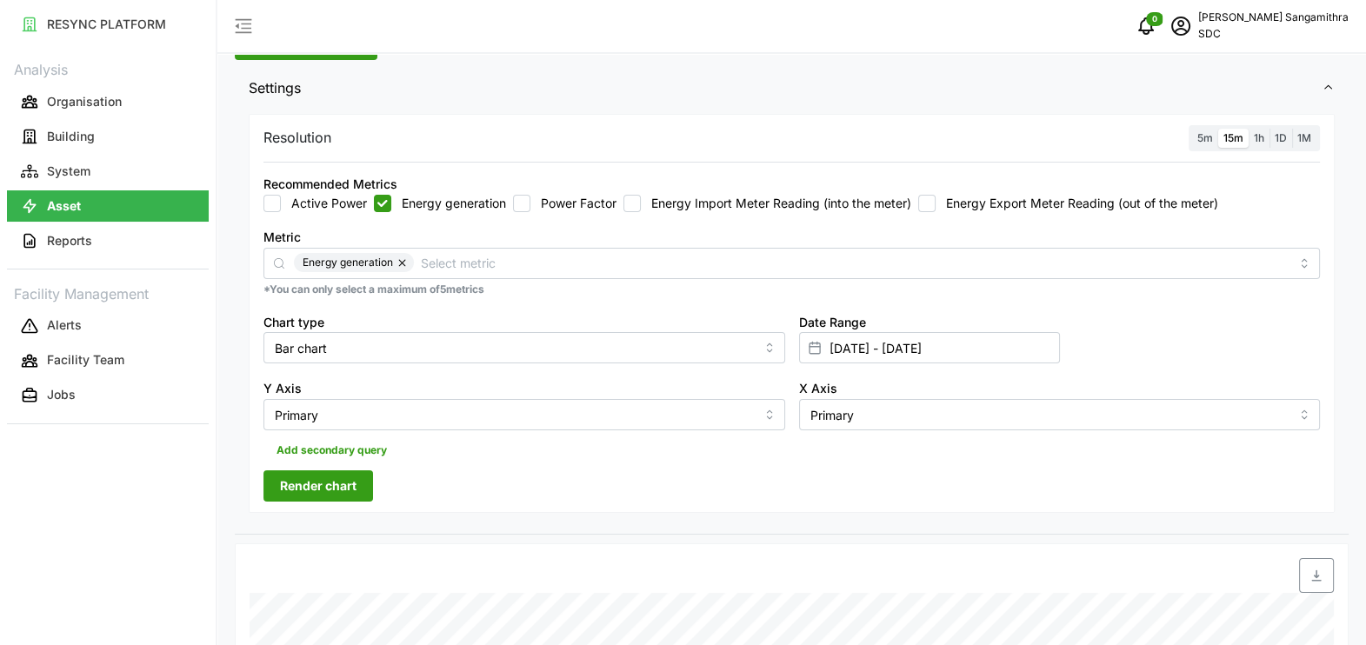
scroll to position [216, 0]
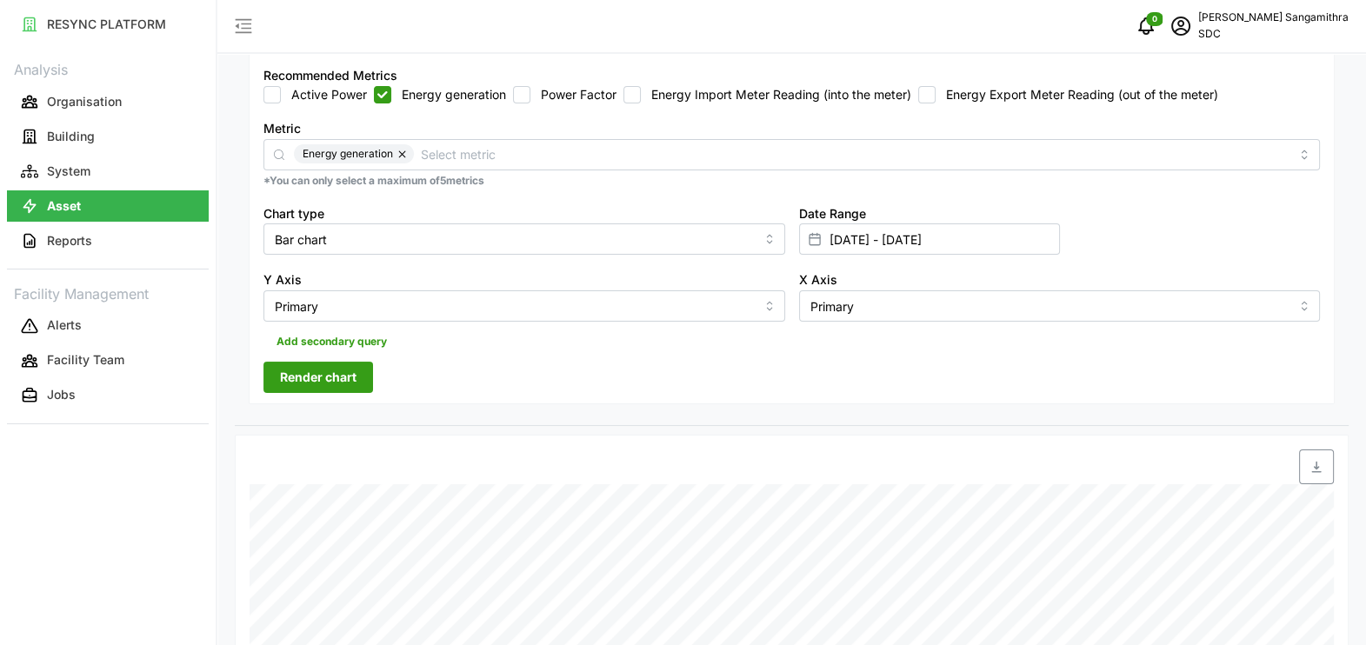
click at [338, 363] on span "Render chart" at bounding box center [318, 378] width 77 height 30
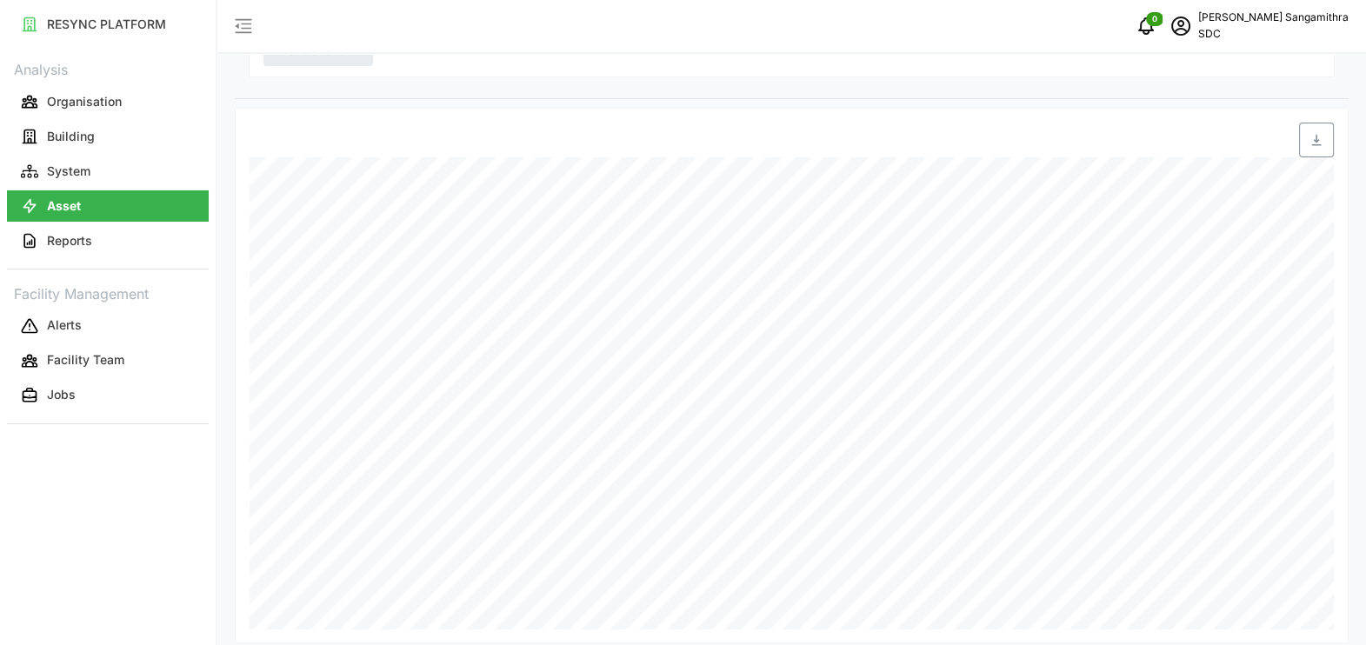
scroll to position [557, 0]
click at [1156, 619] on div "Date Time: [DATE] 11:44 MPH: Solar EM: Energy Generation: 1.4 kWh" at bounding box center [792, 362] width 1114 height 536
